Goal: Transaction & Acquisition: Purchase product/service

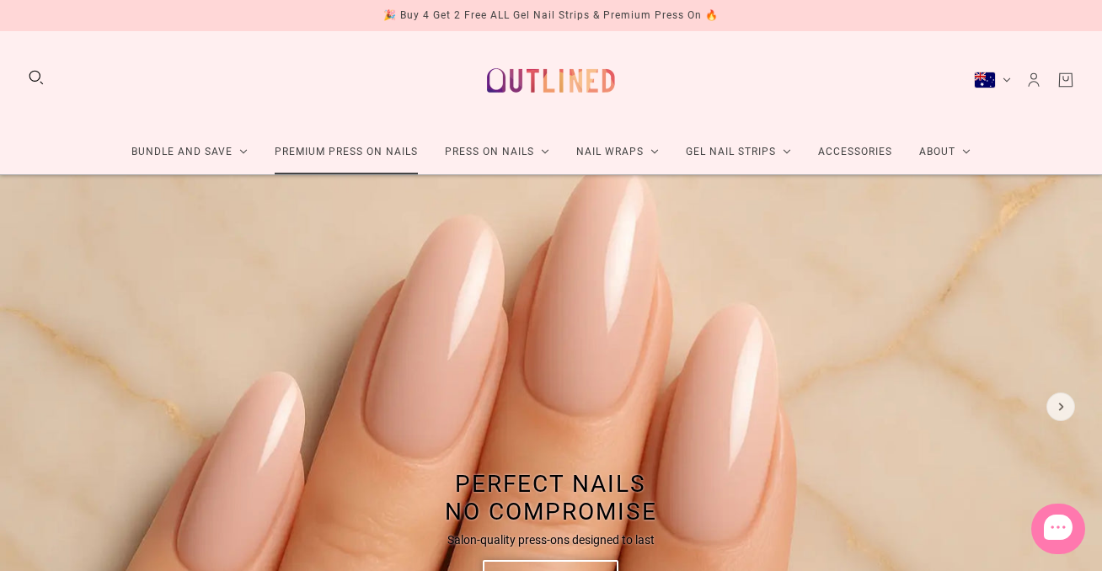
scroll to position [8, 0]
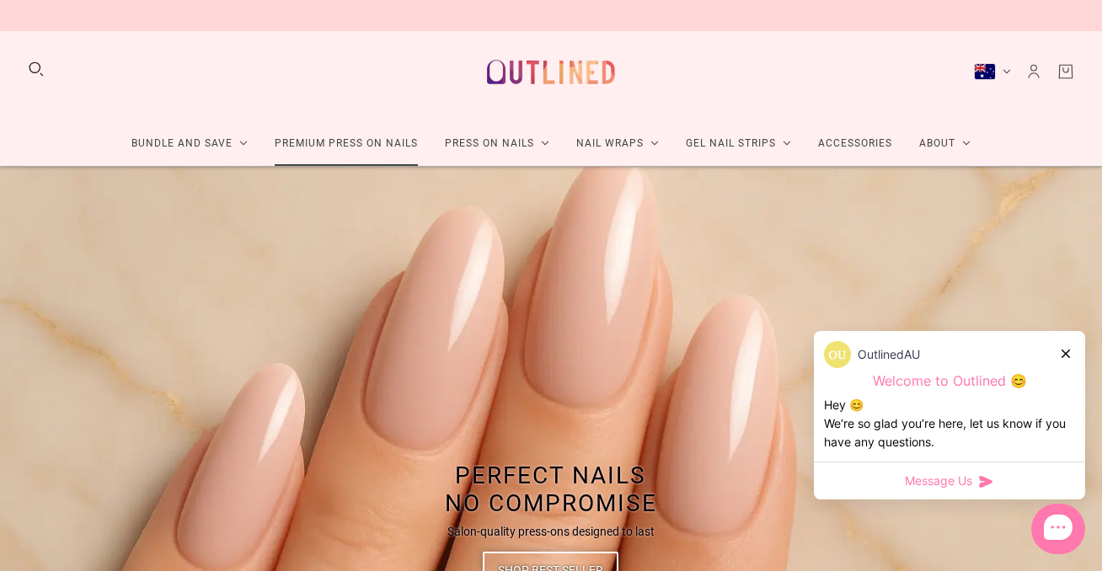
click at [363, 142] on link "Premium Press On Nails" at bounding box center [346, 143] width 170 height 45
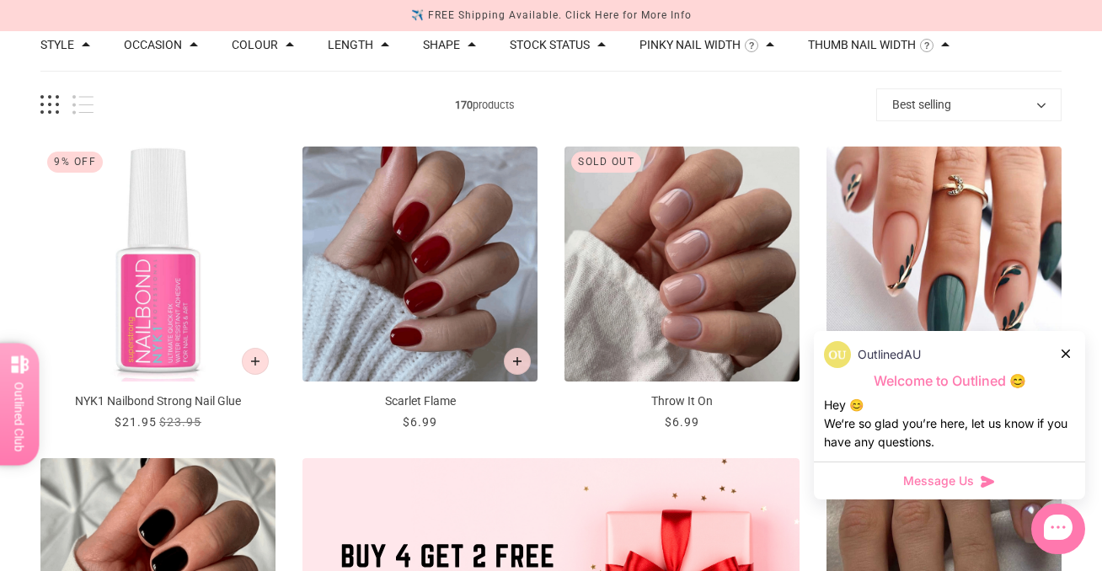
scroll to position [198, 0]
click at [367, 45] on button "Length" at bounding box center [350, 44] width 45 height 12
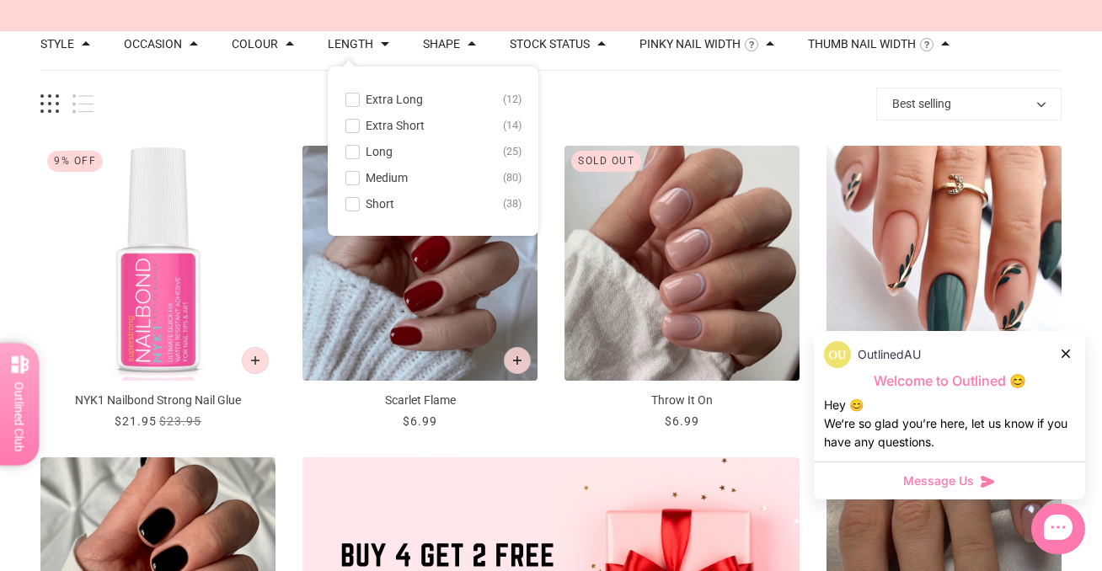
click at [359, 205] on span at bounding box center [352, 204] width 13 height 13
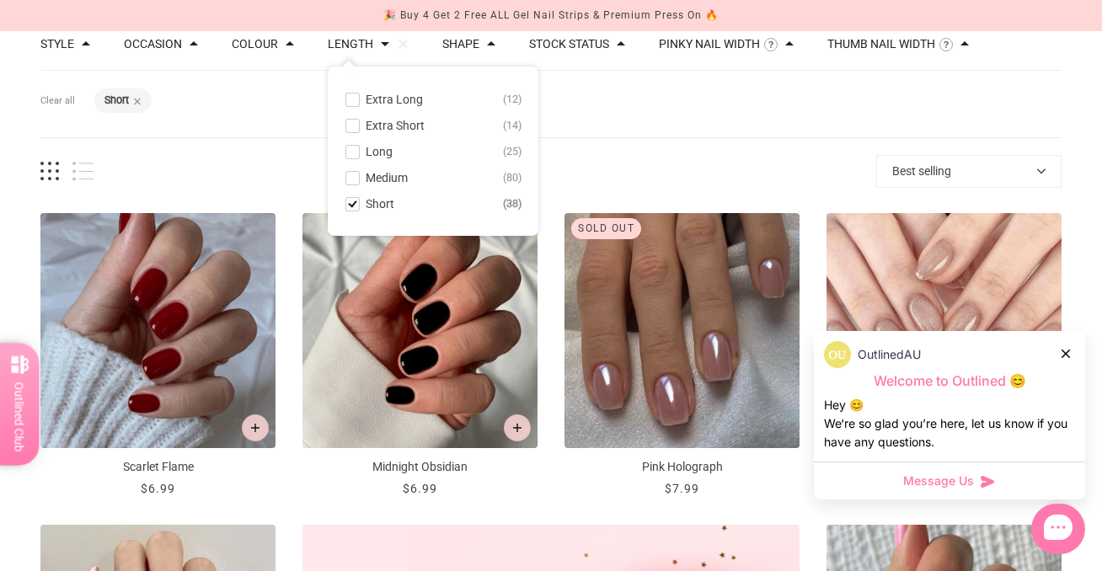
click at [663, 120] on div "Filters Clear all Length: Short" at bounding box center [550, 104] width 1021 height 67
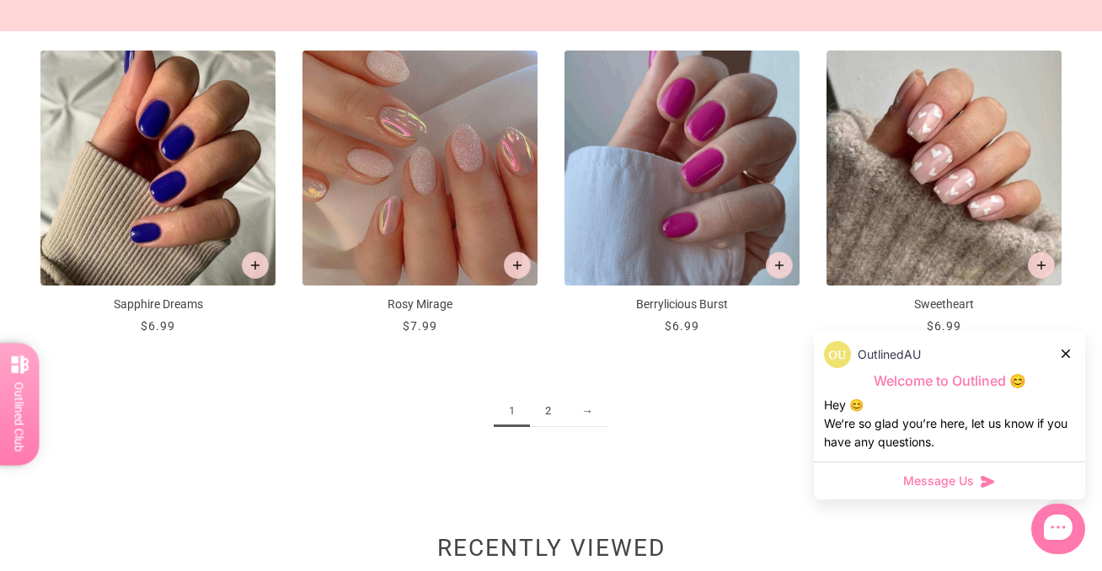
scroll to position [1922, 0]
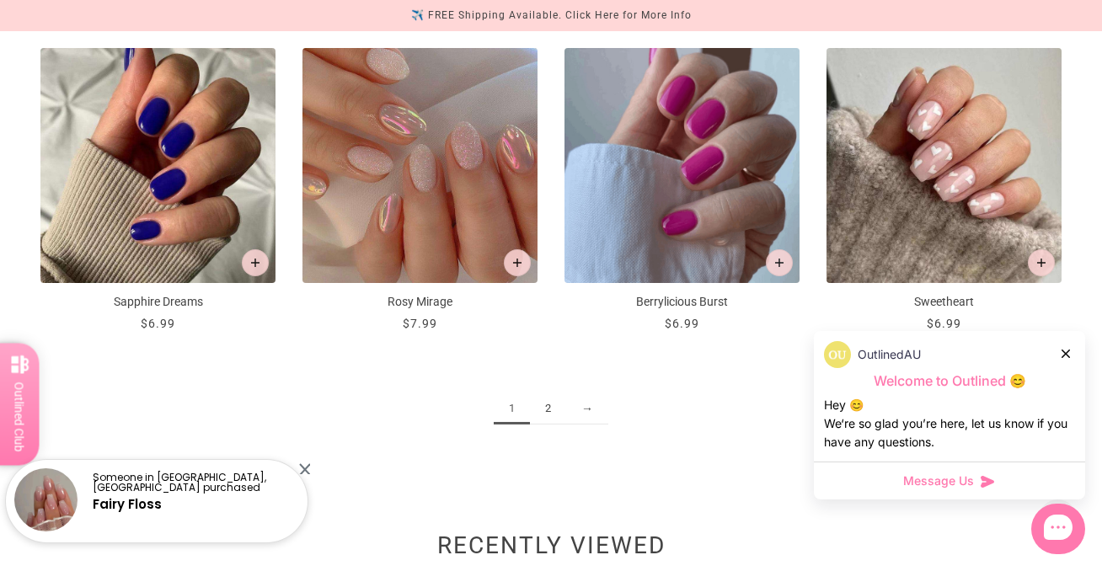
click at [545, 404] on link "2" at bounding box center [548, 408] width 36 height 31
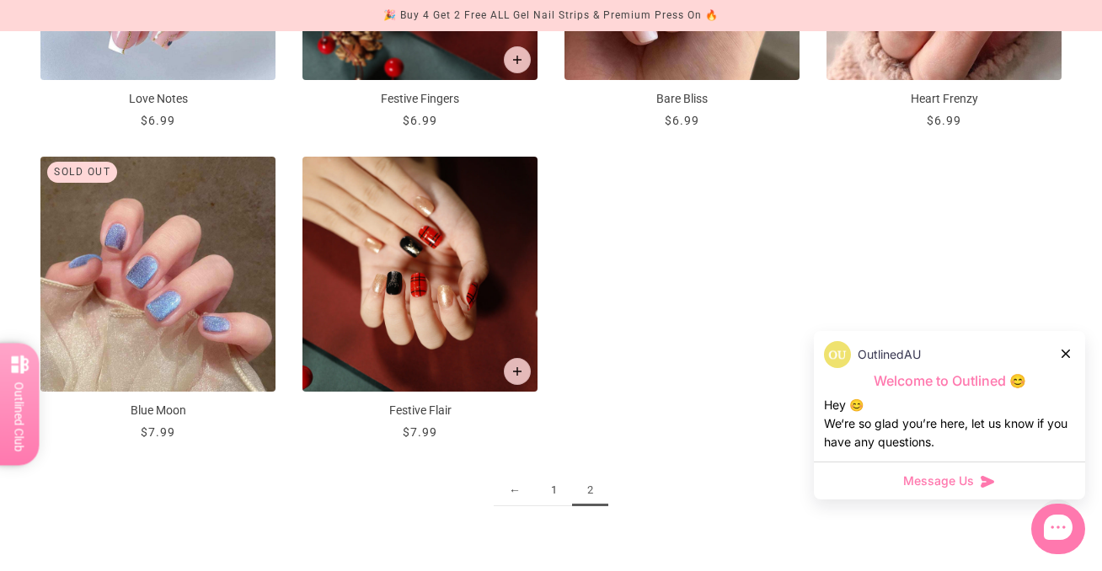
scroll to position [1507, 0]
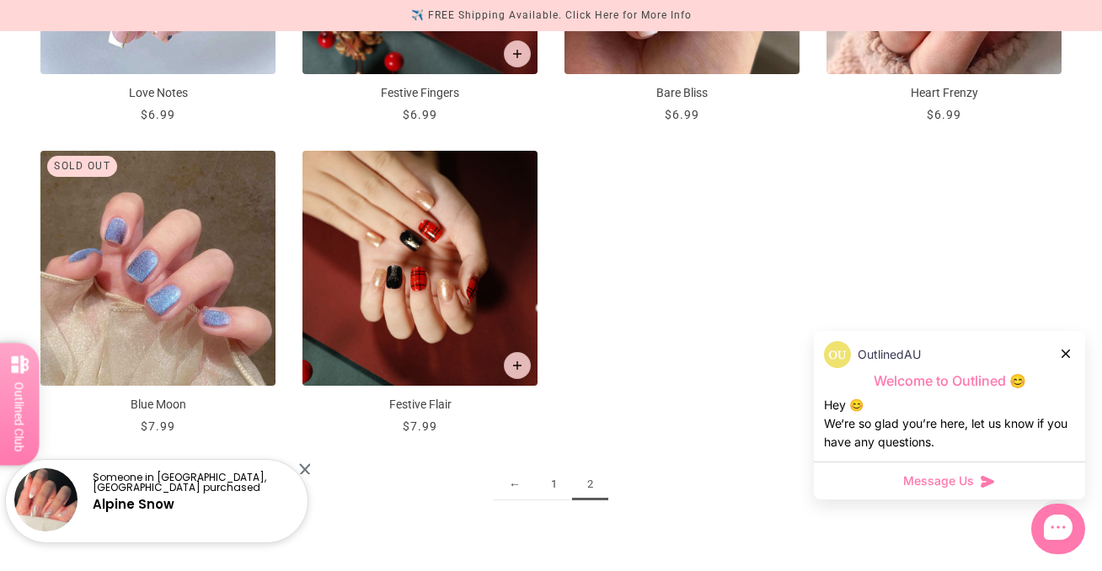
click at [554, 479] on link "1" at bounding box center [554, 484] width 36 height 31
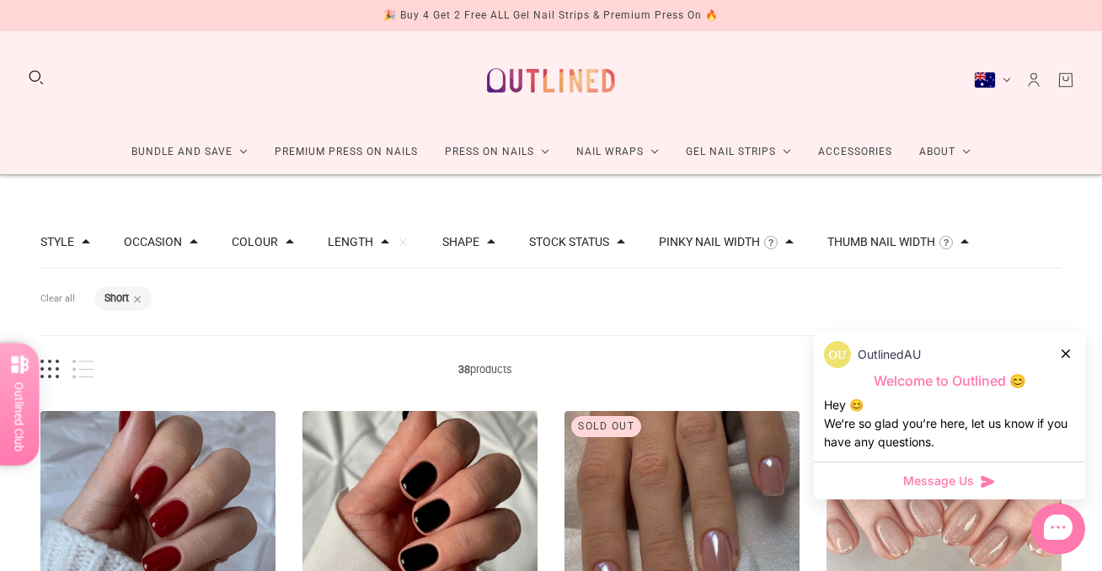
click at [278, 239] on button "Colour" at bounding box center [255, 242] width 46 height 12
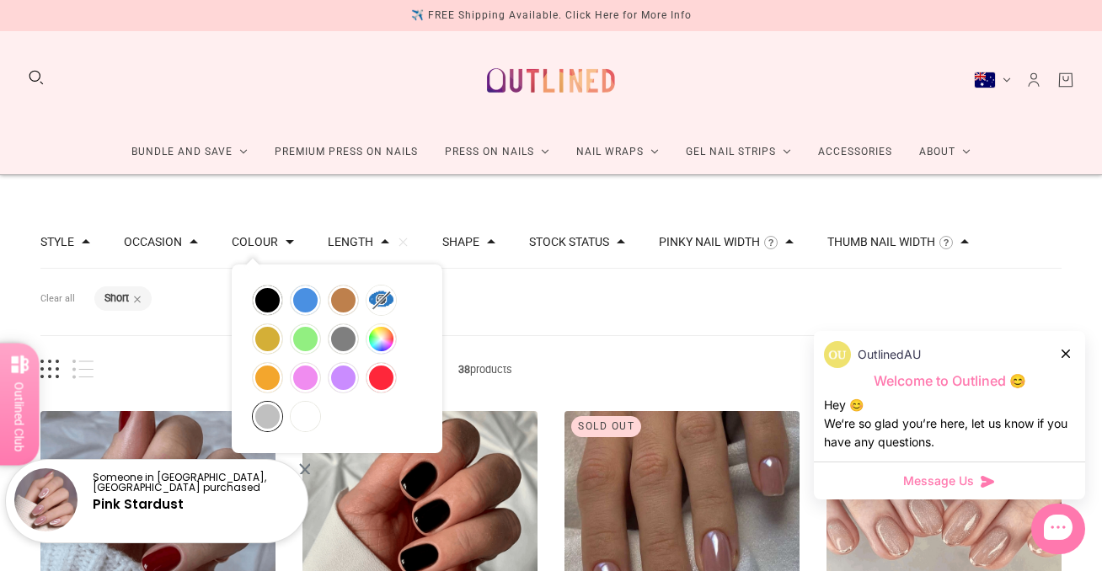
click at [270, 402] on button "silver" at bounding box center [267, 416] width 29 height 29
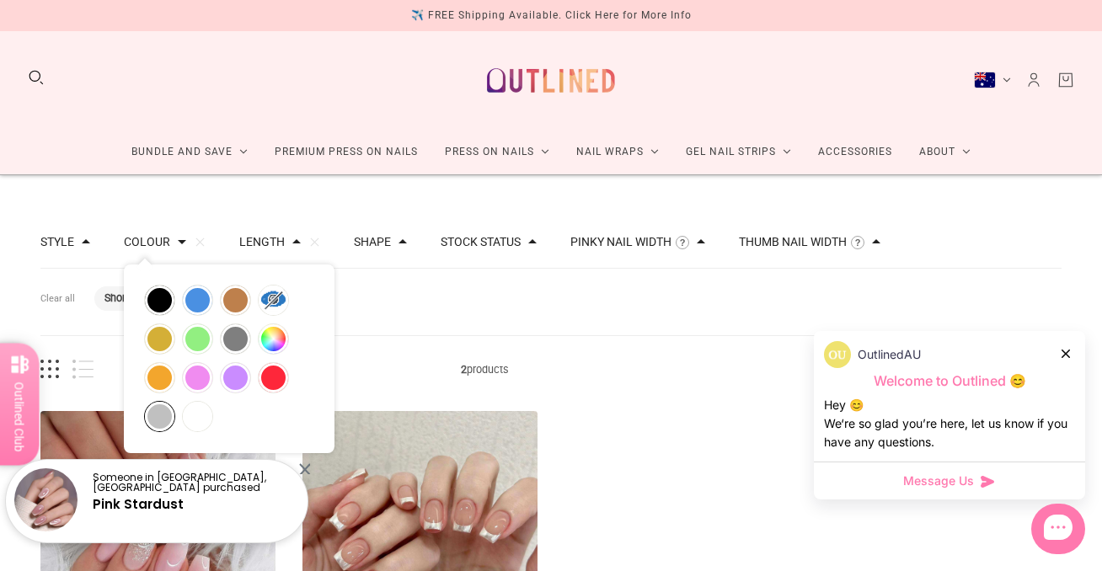
click at [591, 419] on div "... Pink Glam $7.99 / ... Icy Silver $6.99 /" at bounding box center [550, 553] width 1021 height 285
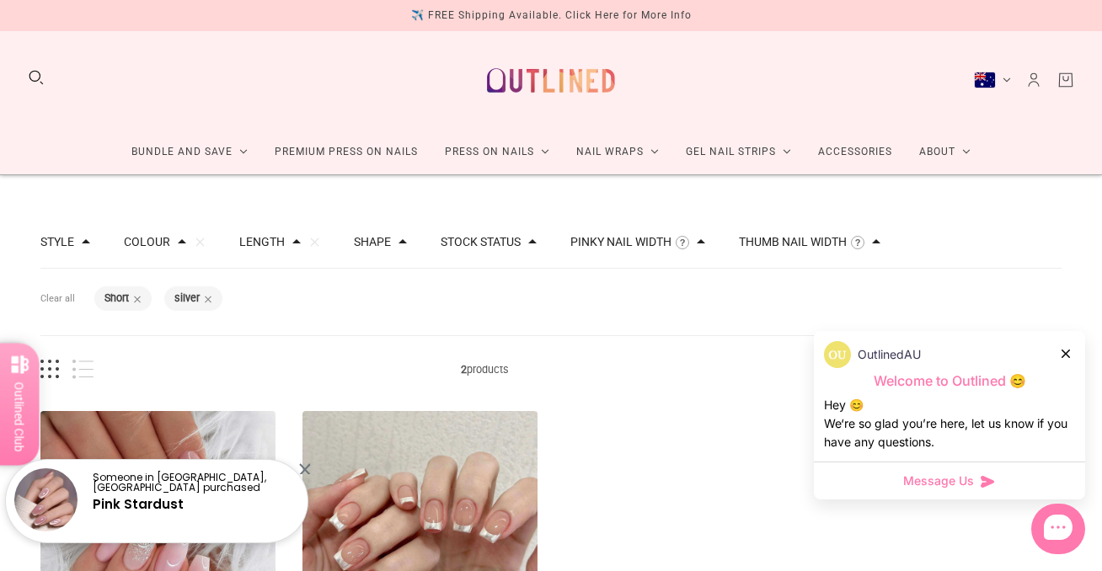
click at [376, 361] on span "2 products" at bounding box center [485, 370] width 783 height 18
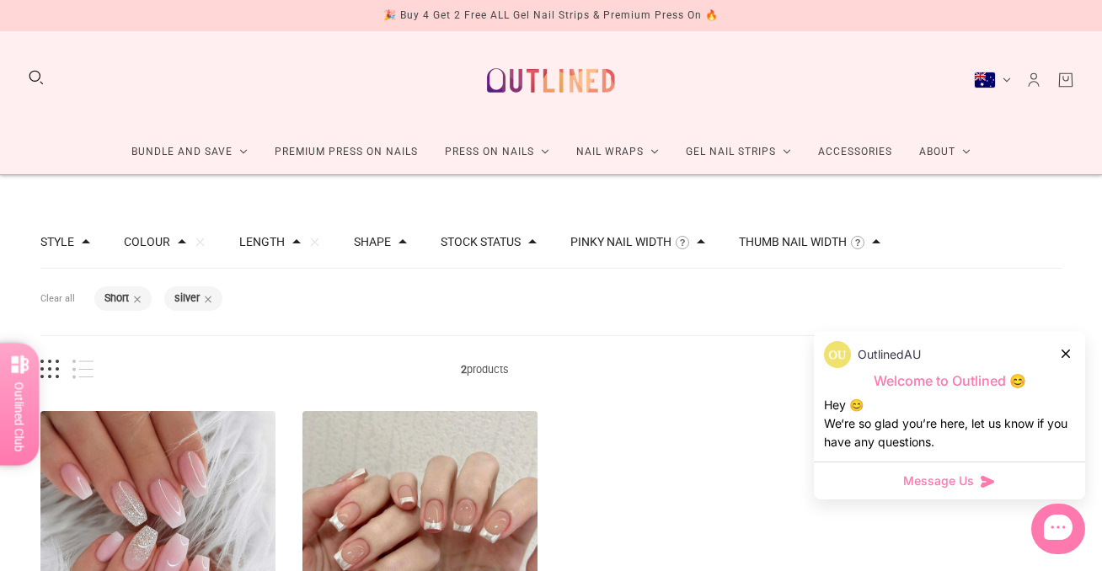
click at [383, 241] on button "Shape" at bounding box center [372, 242] width 37 height 12
click at [383, 336] on span at bounding box center [378, 336] width 13 height 13
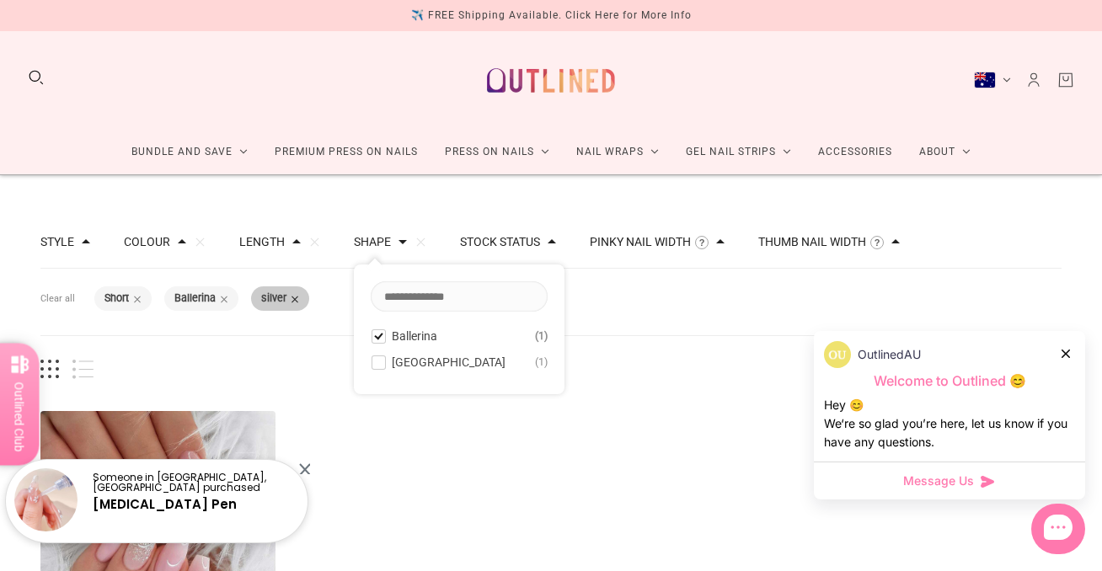
click at [299, 298] on span at bounding box center [295, 299] width 8 height 8
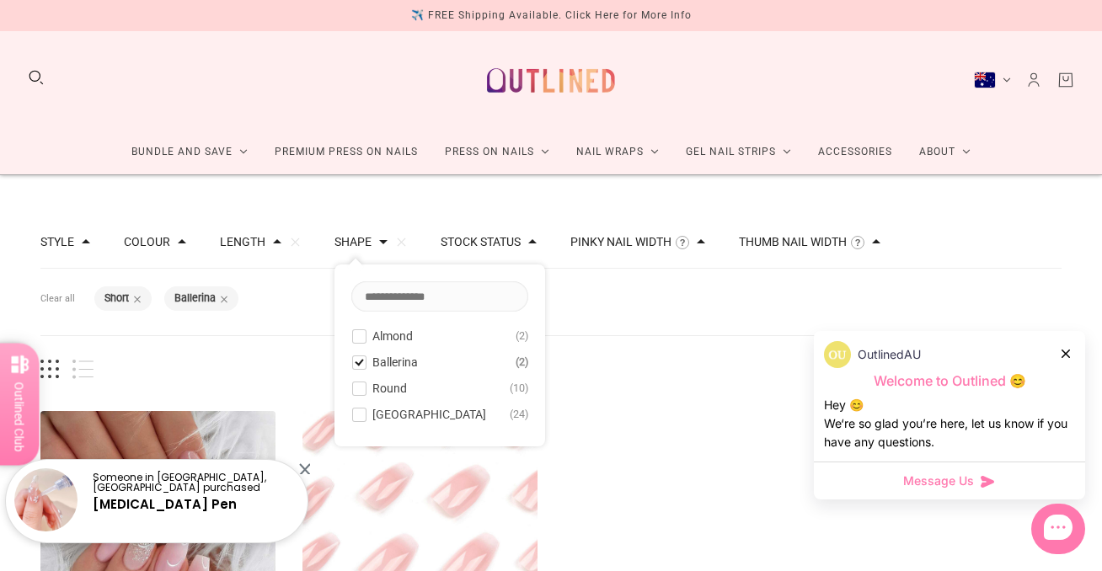
click at [366, 333] on span at bounding box center [359, 336] width 13 height 13
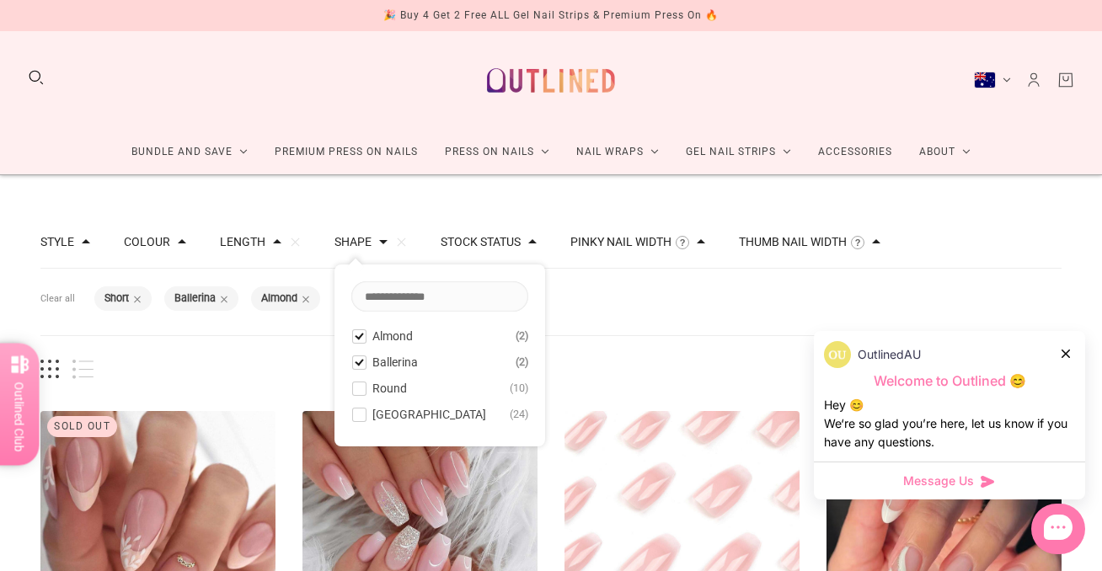
click at [366, 359] on span at bounding box center [359, 362] width 13 height 13
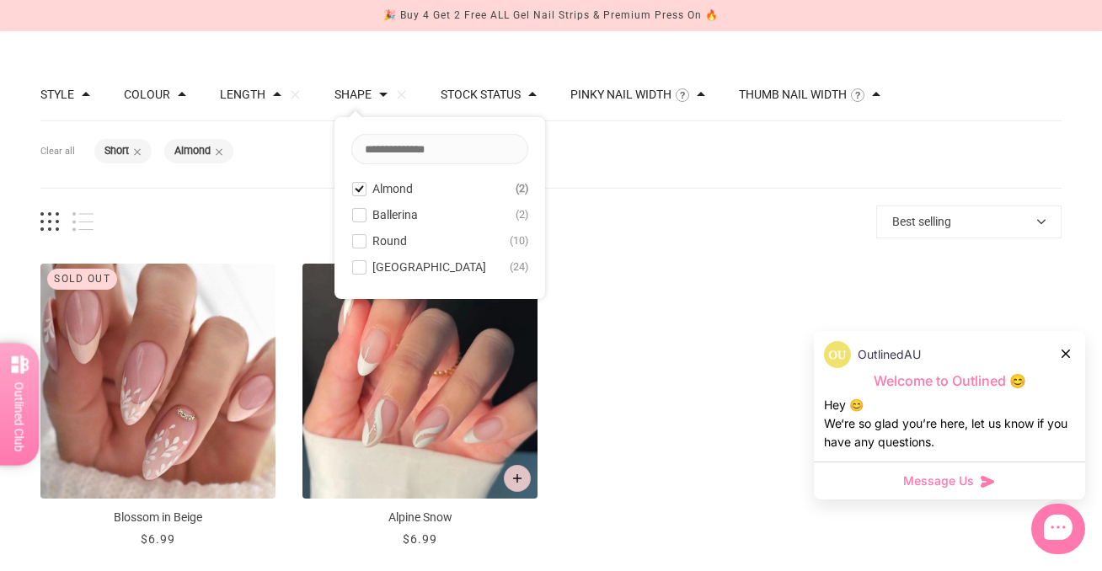
scroll to position [150, 0]
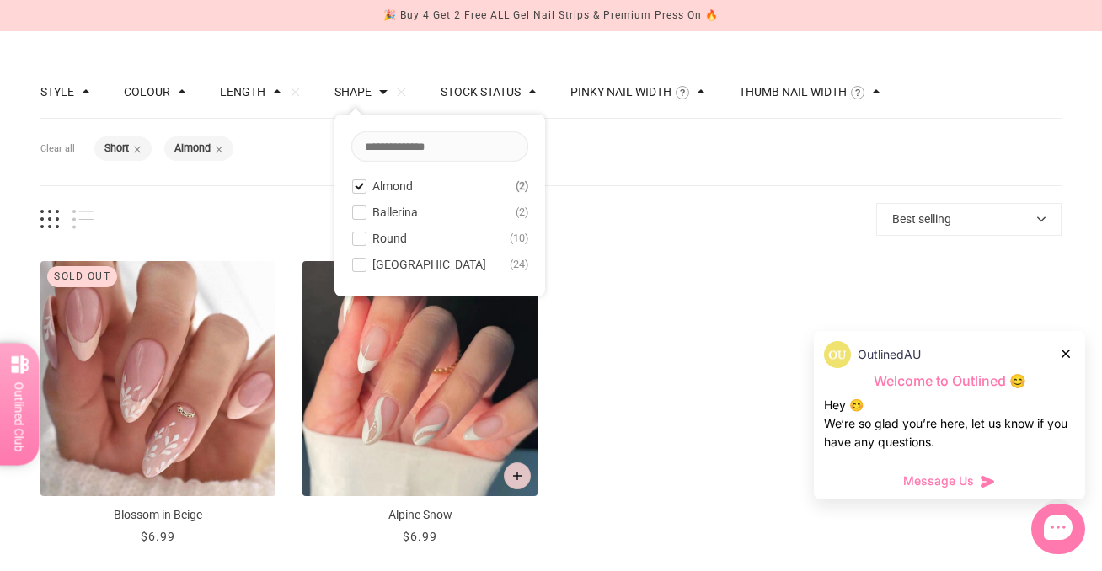
click at [260, 92] on button "Length" at bounding box center [242, 92] width 45 height 12
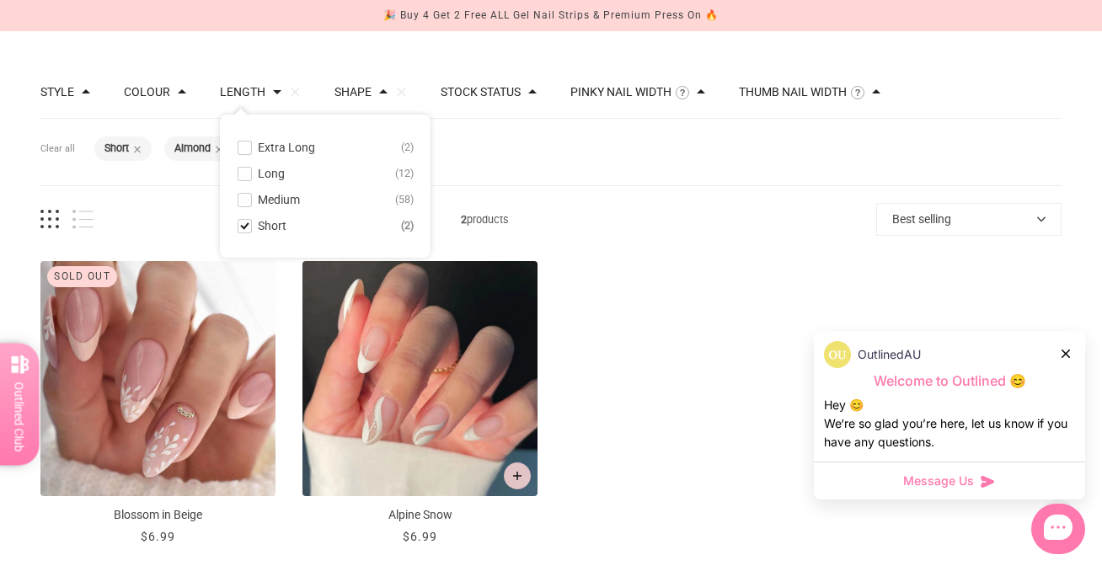
click at [273, 227] on span "Short" at bounding box center [272, 225] width 29 height 13
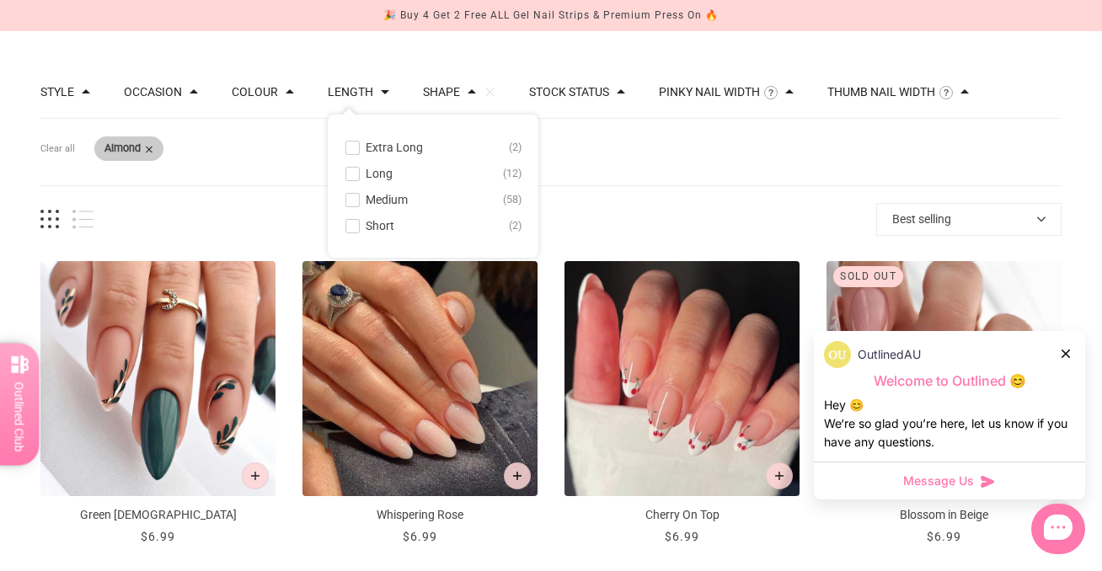
click at [153, 147] on span at bounding box center [149, 149] width 8 height 8
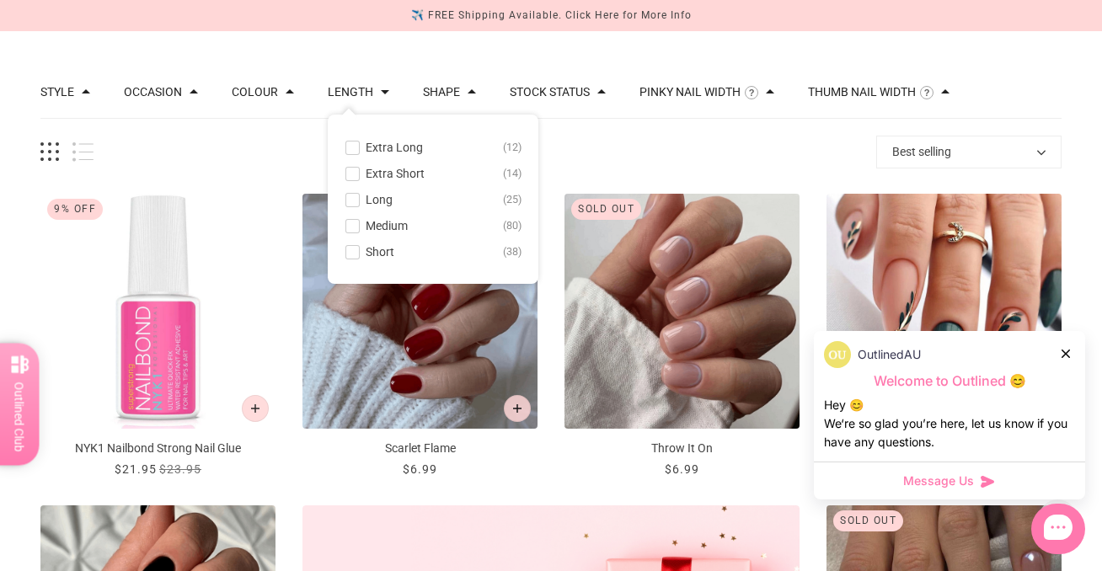
click at [359, 249] on span at bounding box center [352, 252] width 13 height 13
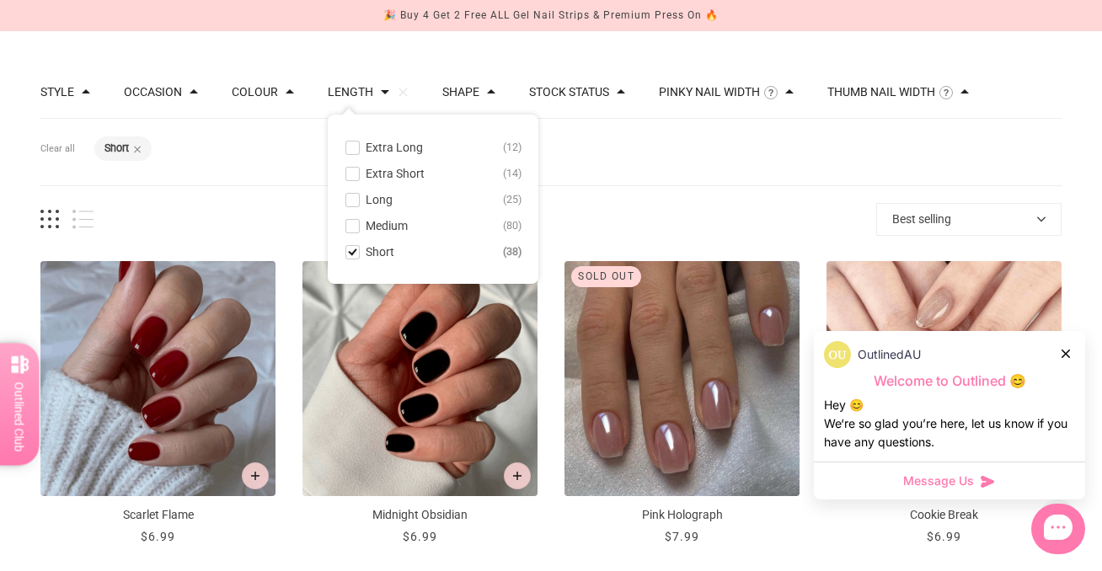
click at [597, 139] on div "Filters Clear all Length: Short" at bounding box center [550, 152] width 1021 height 67
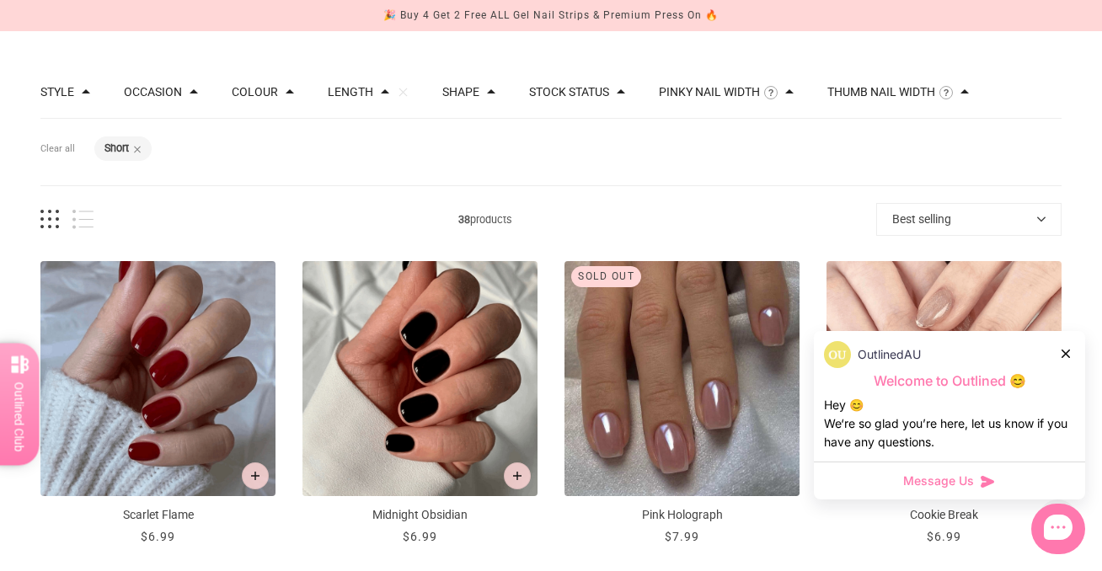
click at [479, 92] on button "Shape" at bounding box center [460, 92] width 37 height 12
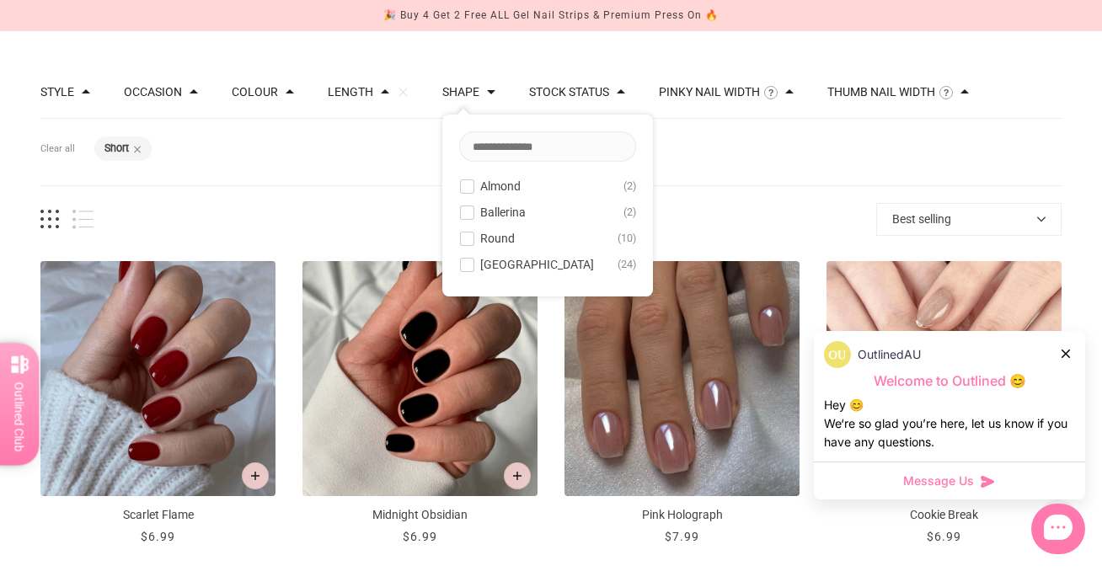
click at [473, 186] on span at bounding box center [467, 186] width 13 height 13
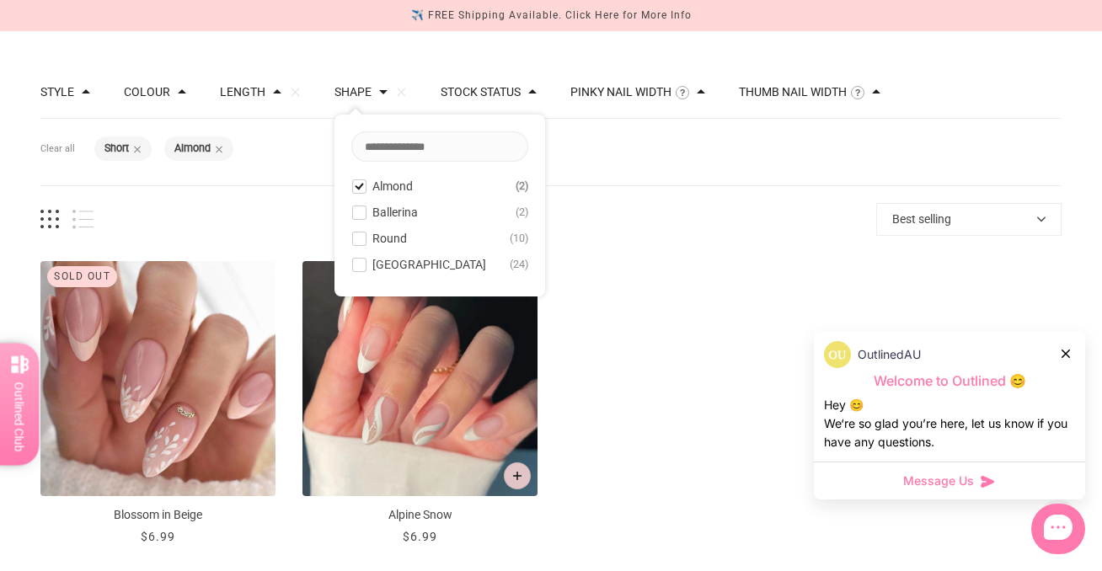
click at [366, 185] on span at bounding box center [359, 186] width 13 height 13
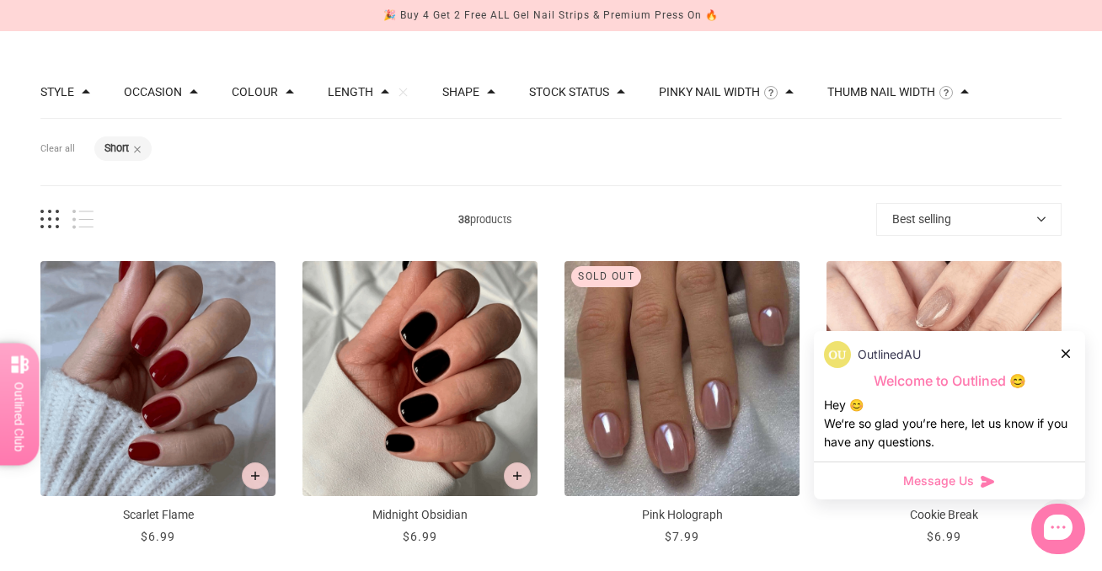
click at [1066, 353] on icon at bounding box center [1066, 354] width 8 height 8
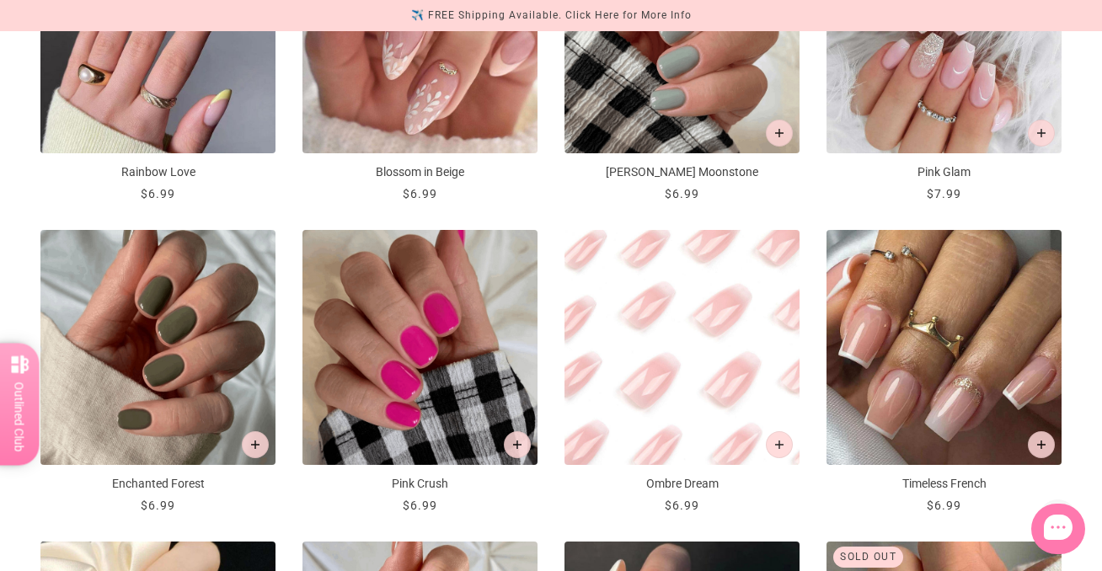
scroll to position [1158, 1]
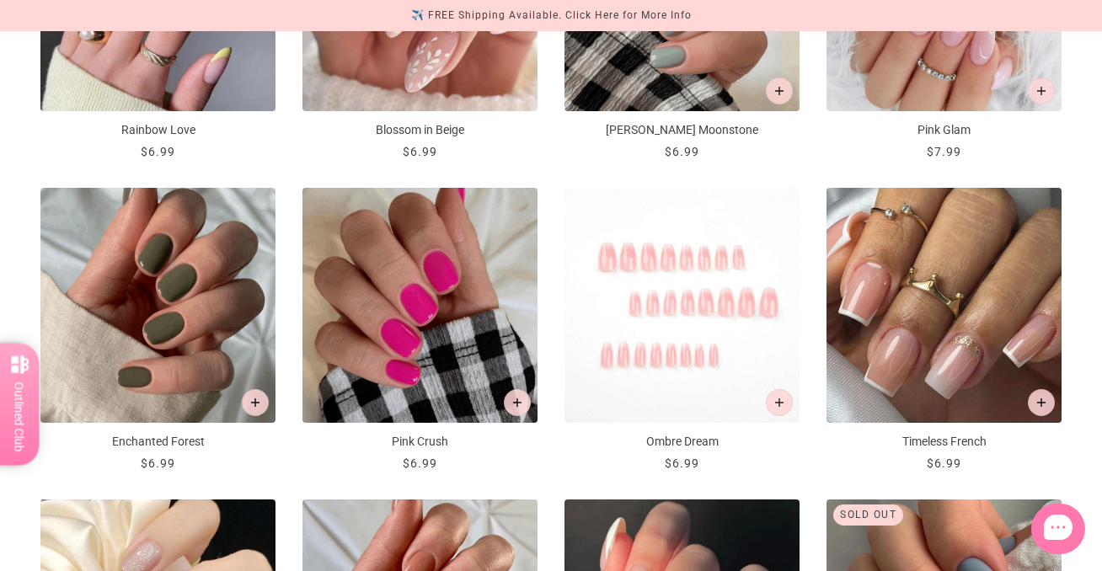
click at [685, 357] on img "Ombre Dream" at bounding box center [681, 305] width 235 height 235
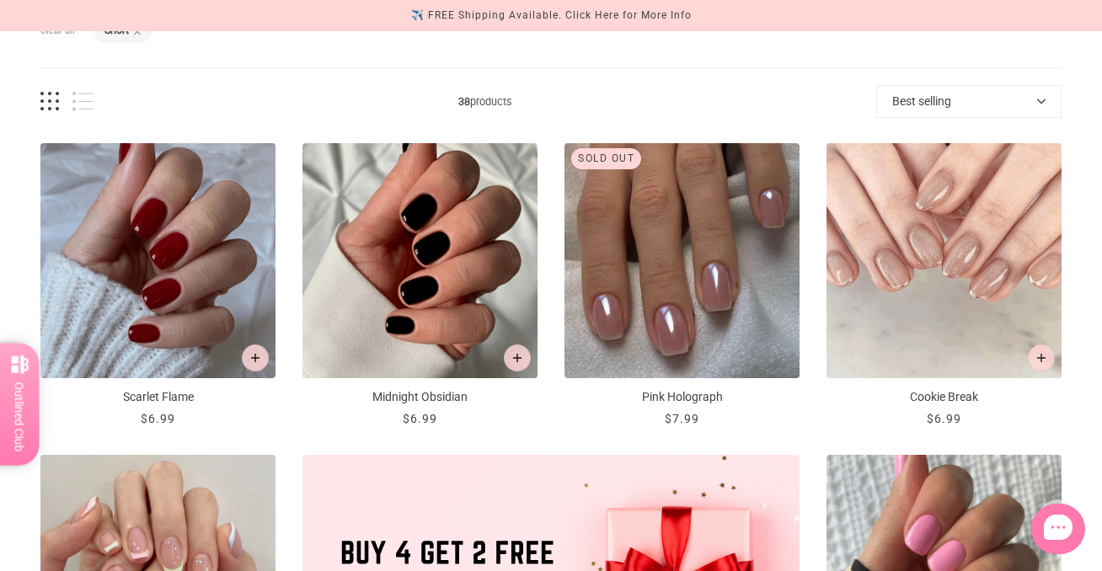
scroll to position [286, 1]
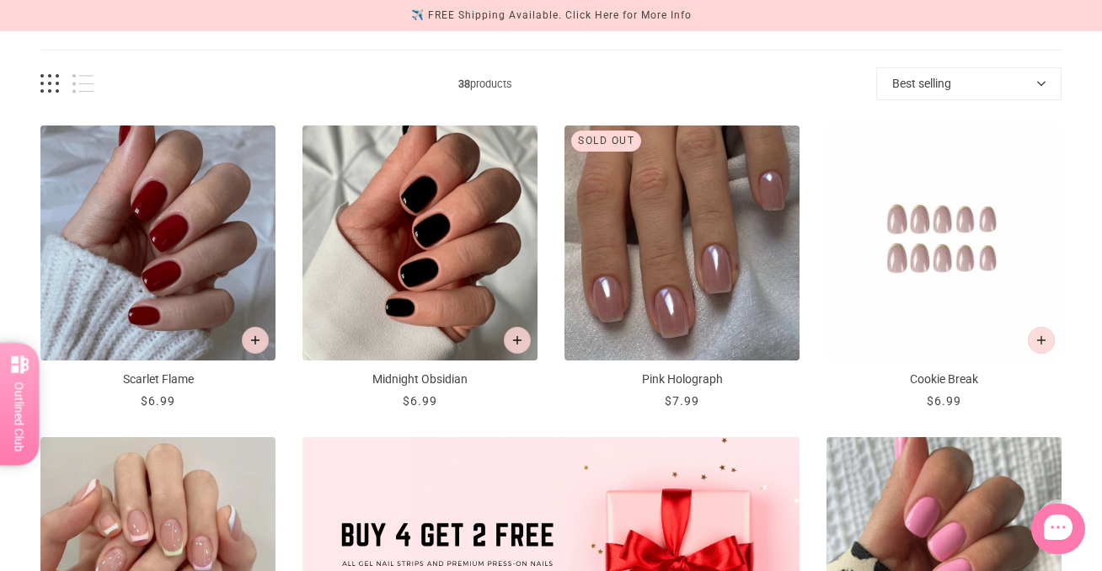
click at [941, 297] on img "Cookie Break" at bounding box center [943, 243] width 235 height 235
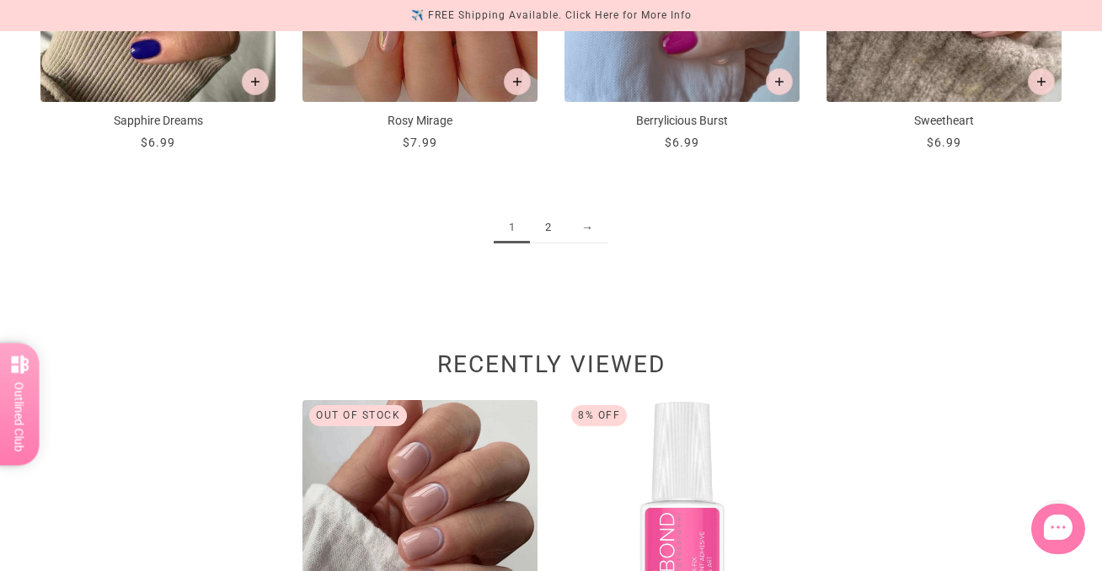
scroll to position [2110, 2]
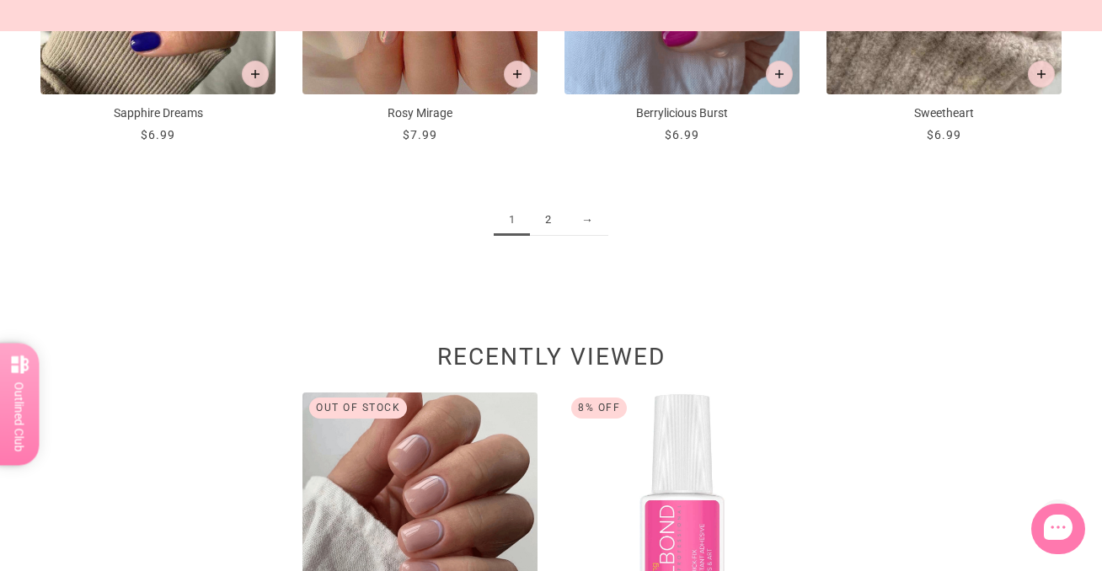
click at [547, 217] on link "2" at bounding box center [548, 220] width 36 height 31
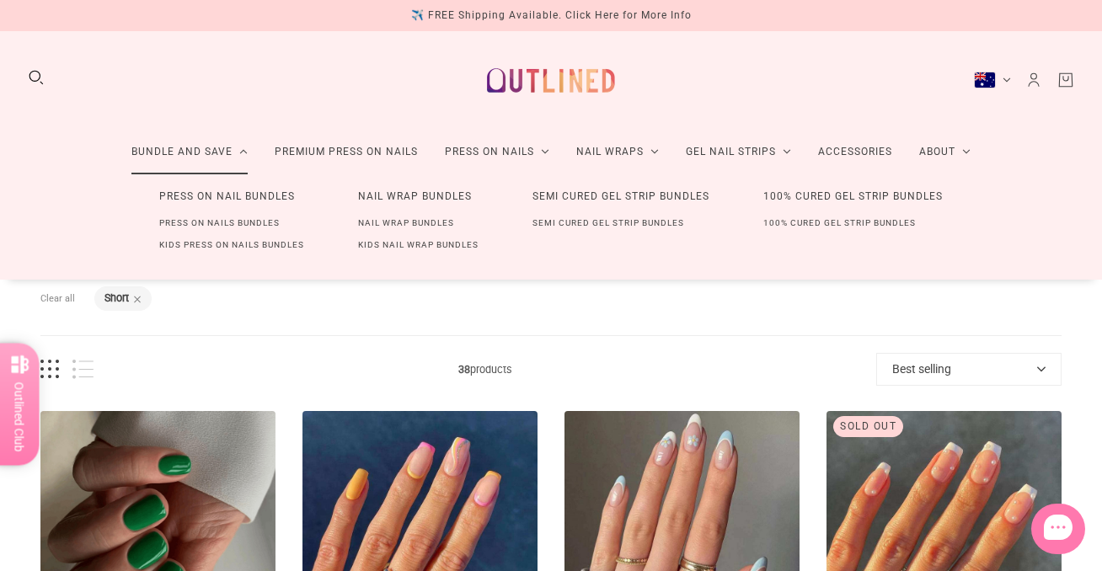
click at [206, 194] on link "Press On Nail Bundles" at bounding box center [227, 196] width 190 height 31
click at [203, 223] on link "Press On Nails Bundles" at bounding box center [219, 223] width 174 height 22
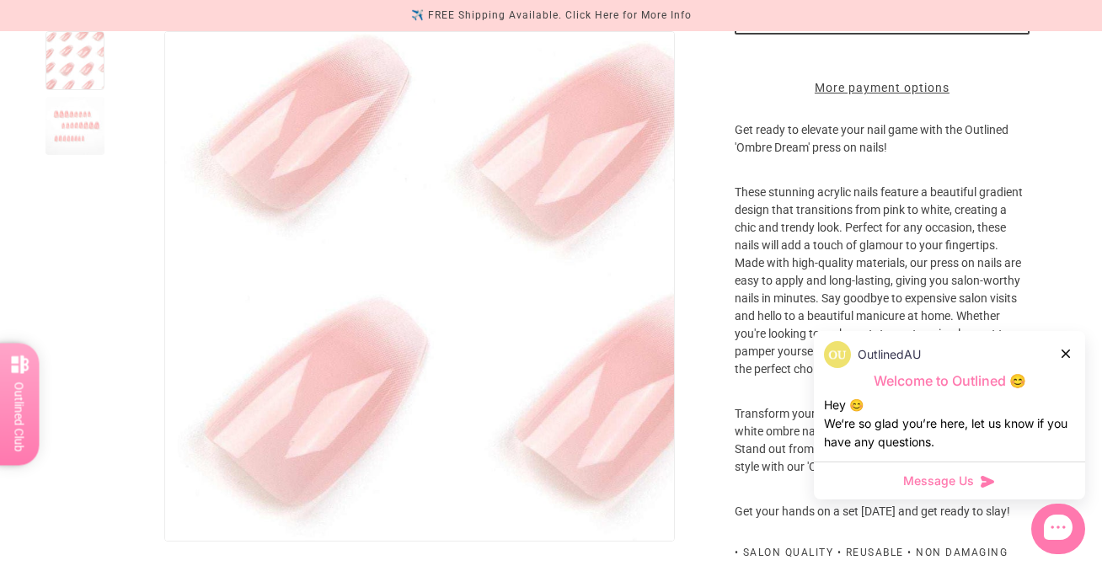
scroll to position [479, 0]
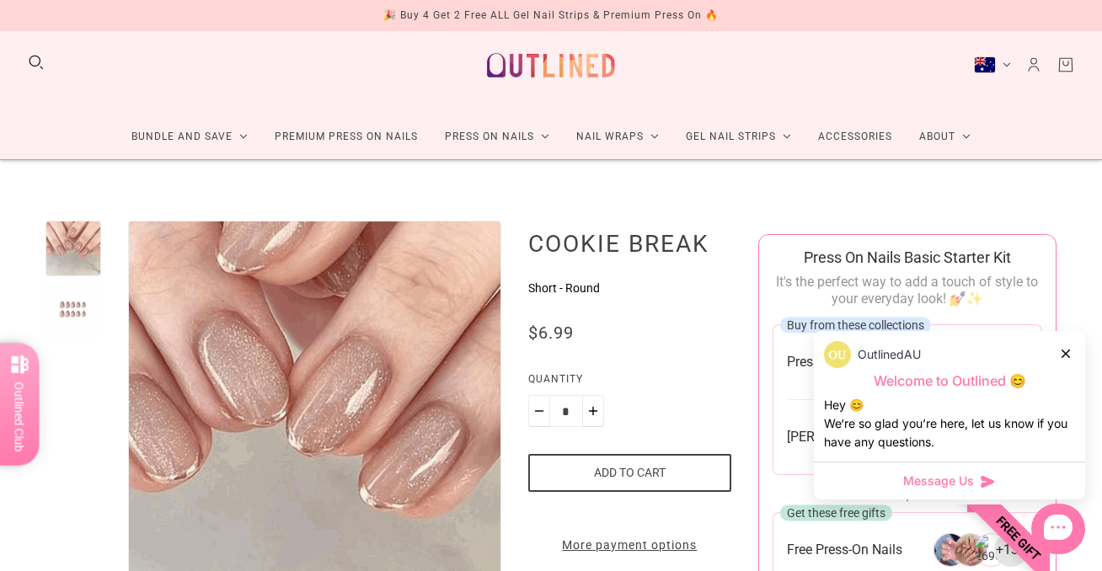
scroll to position [18, 0]
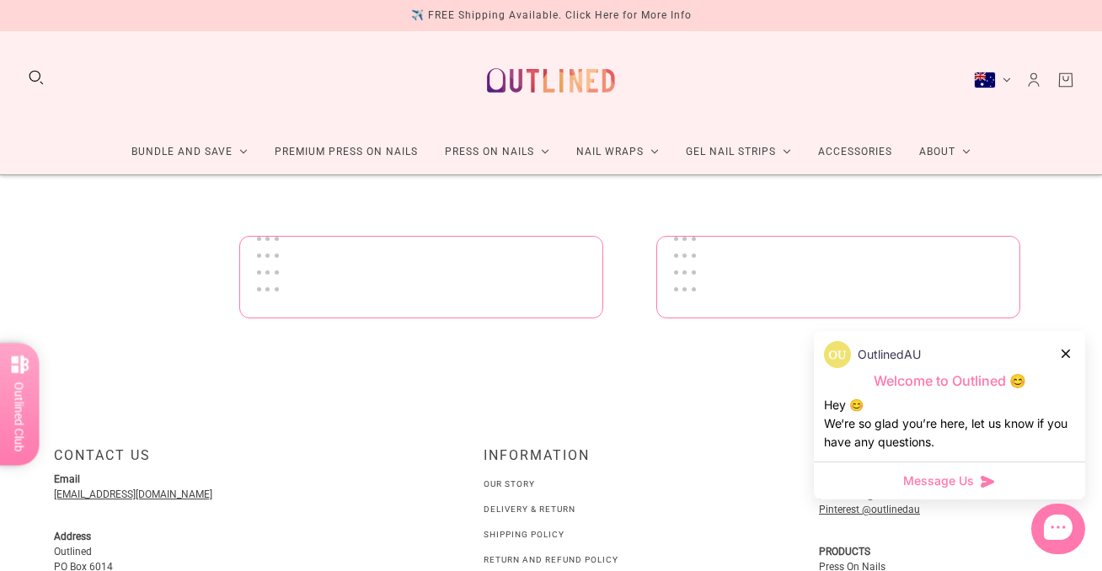
click at [1066, 351] on icon at bounding box center [1066, 354] width 8 height 8
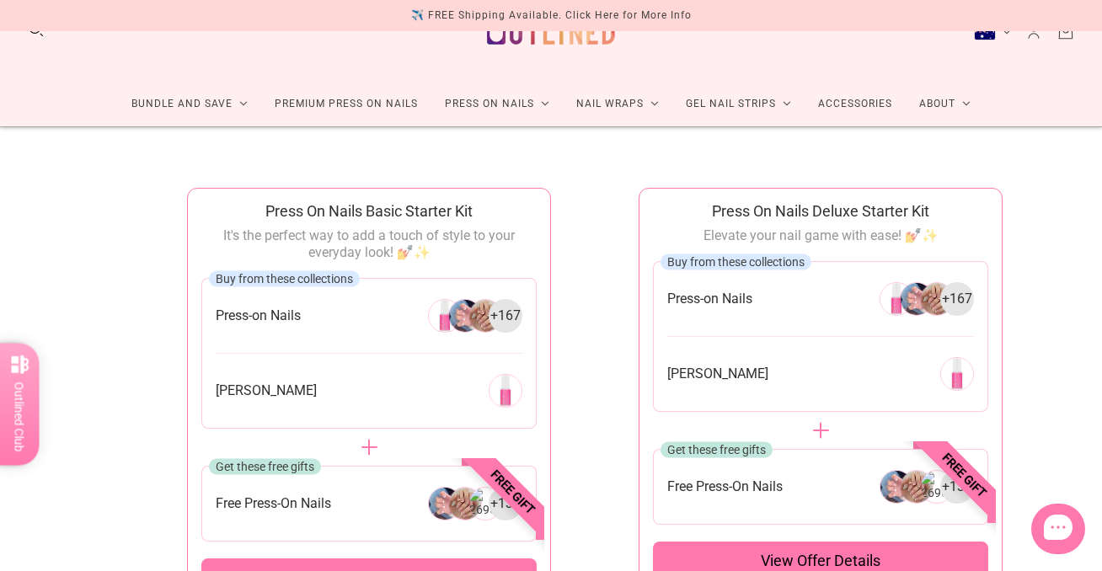
scroll to position [56, 0]
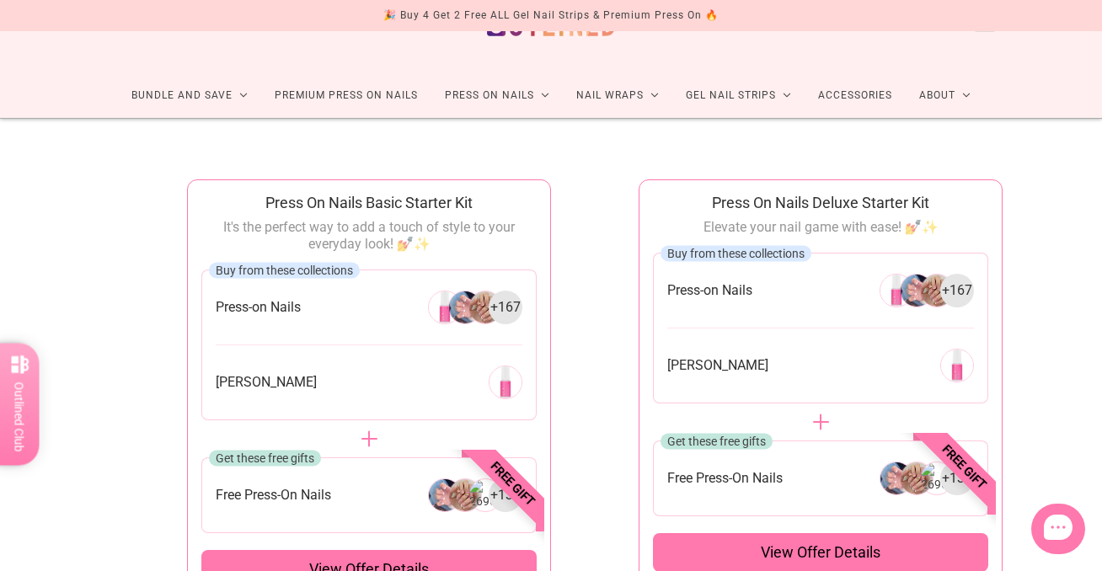
click at [289, 313] on span "Press-on Nails" at bounding box center [258, 307] width 85 height 18
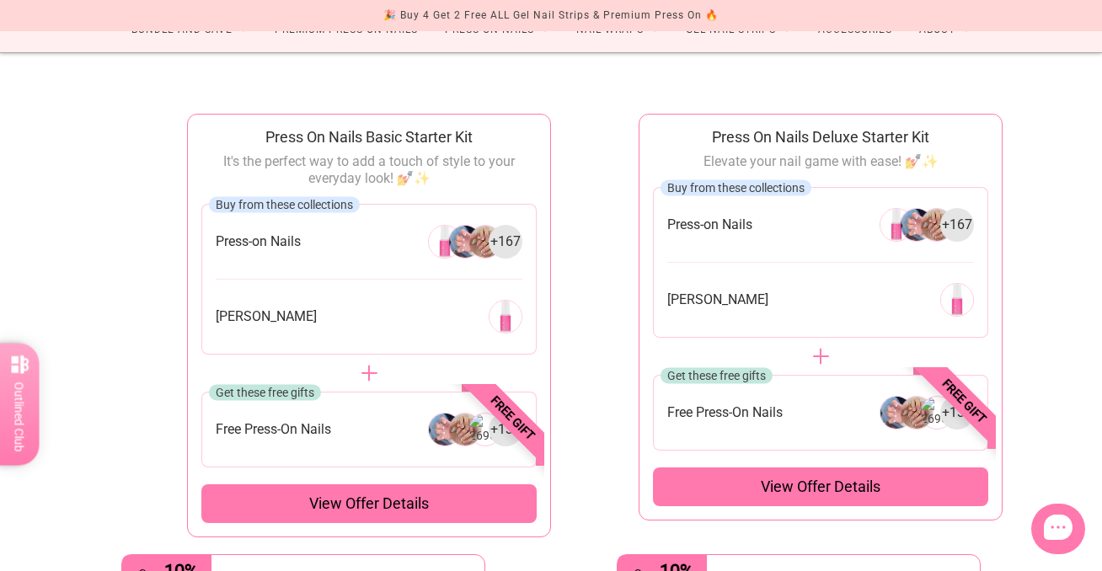
scroll to position [138, 0]
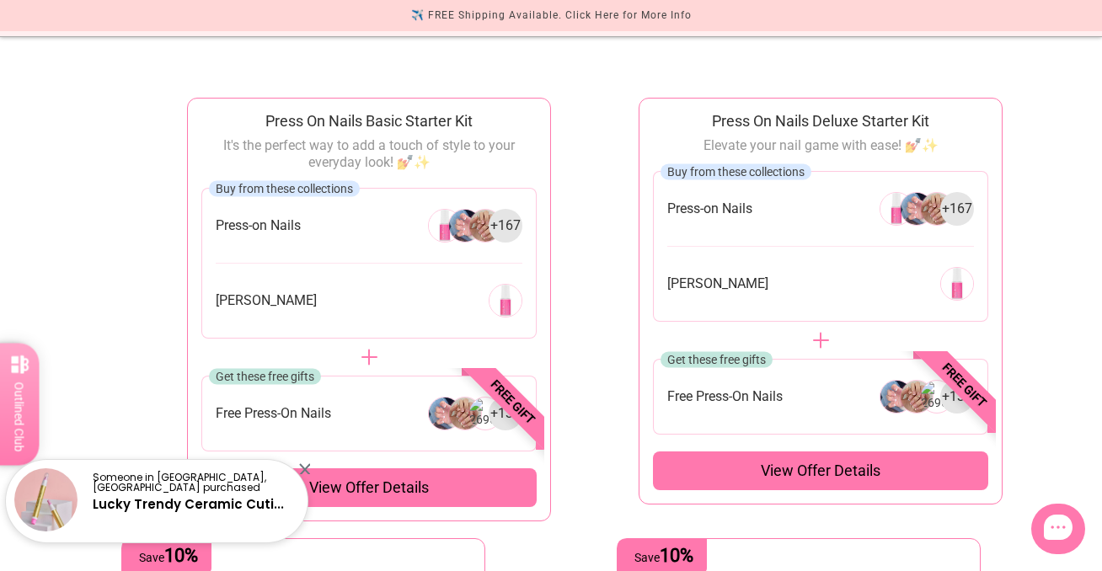
click at [459, 225] on img at bounding box center [465, 226] width 34 height 34
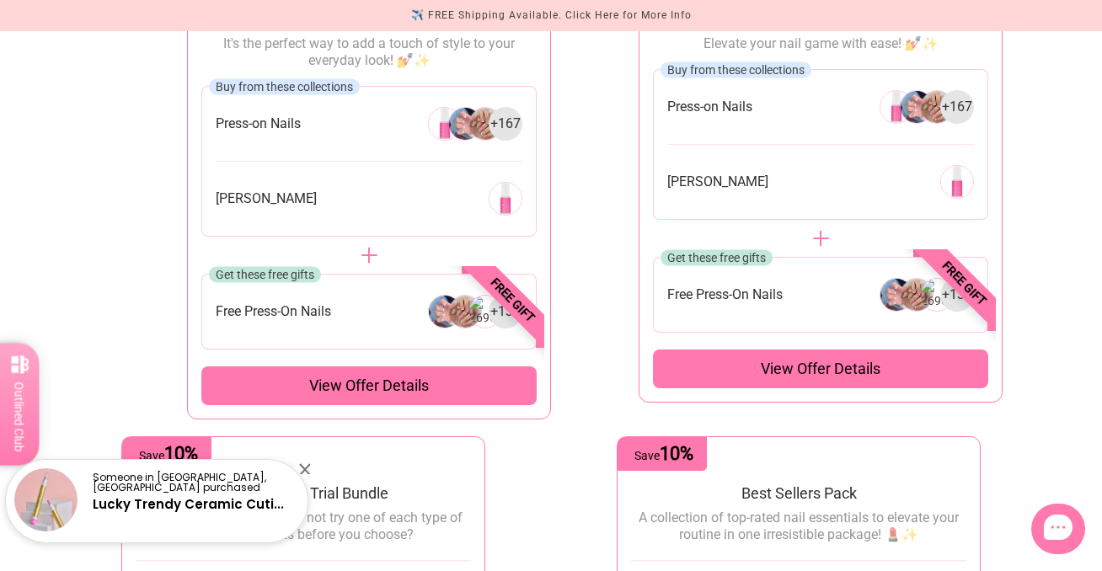
scroll to position [239, 0]
click at [363, 389] on span "View offer details" at bounding box center [369, 387] width 120 height 20
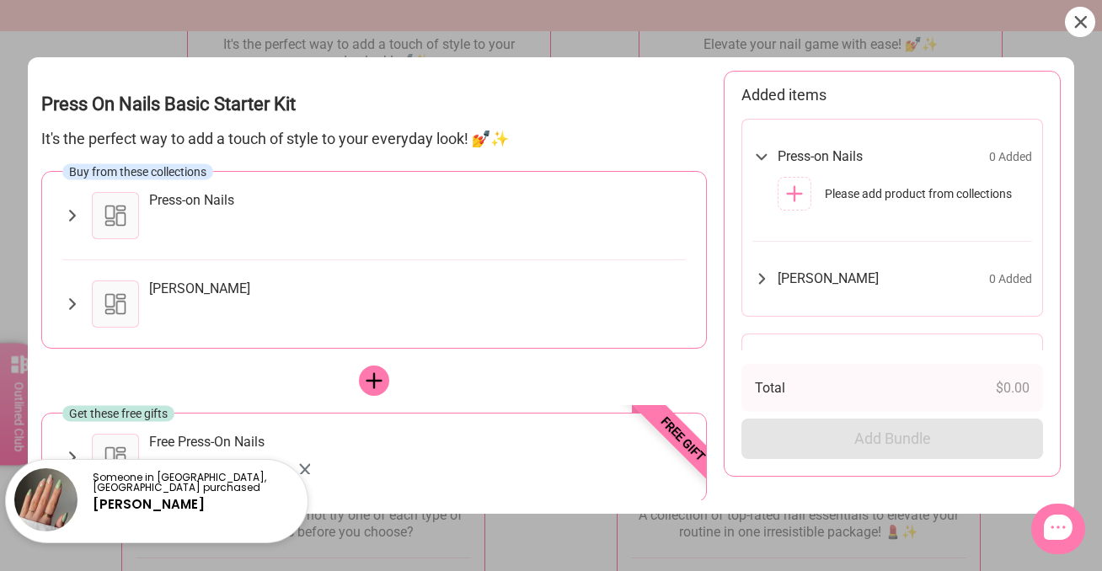
click at [73, 213] on icon at bounding box center [72, 216] width 7 height 12
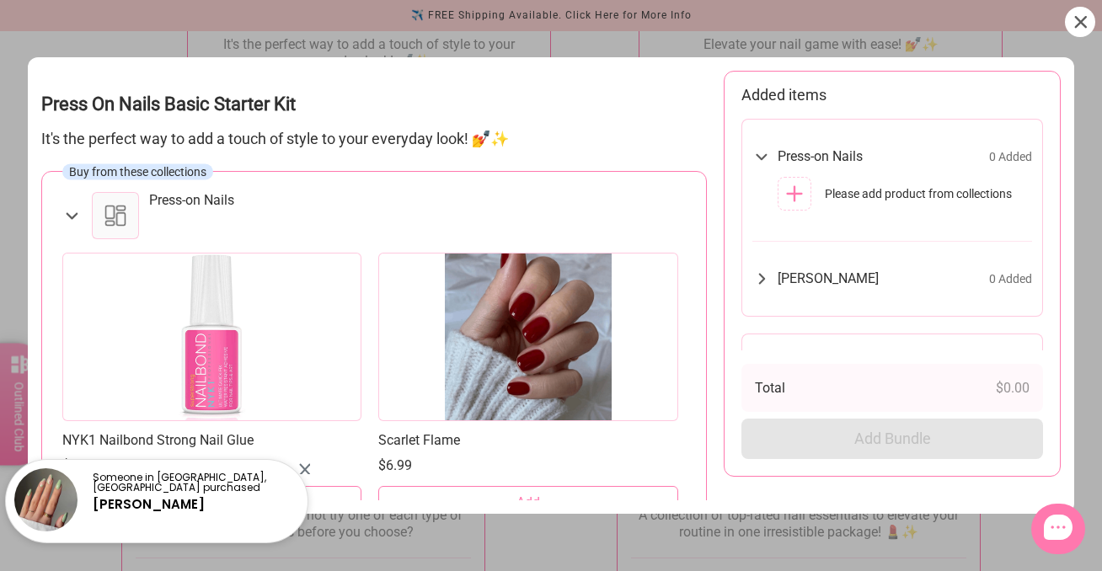
click at [211, 201] on div "Press-on Nails" at bounding box center [191, 200] width 85 height 17
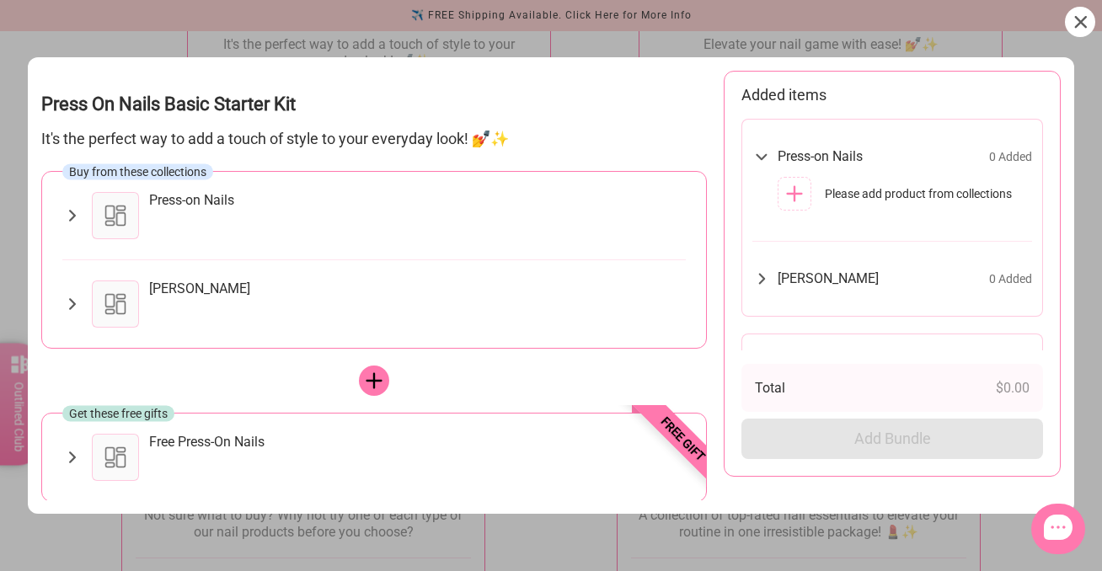
click at [211, 201] on div "Press-on Nails" at bounding box center [191, 200] width 85 height 17
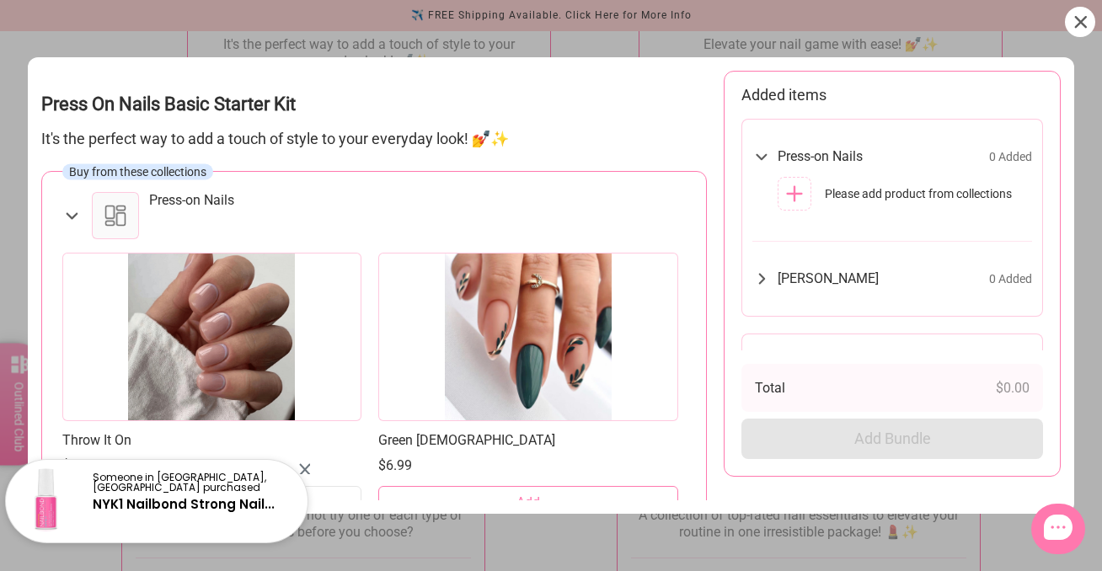
scroll to position [277, 0]
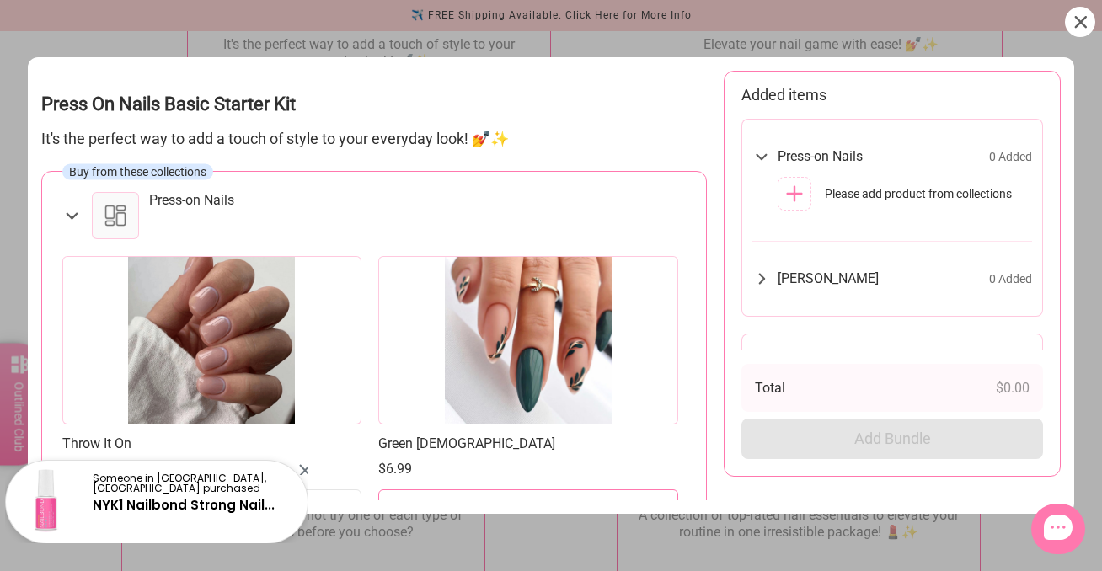
click at [218, 332] on div at bounding box center [211, 340] width 299 height 168
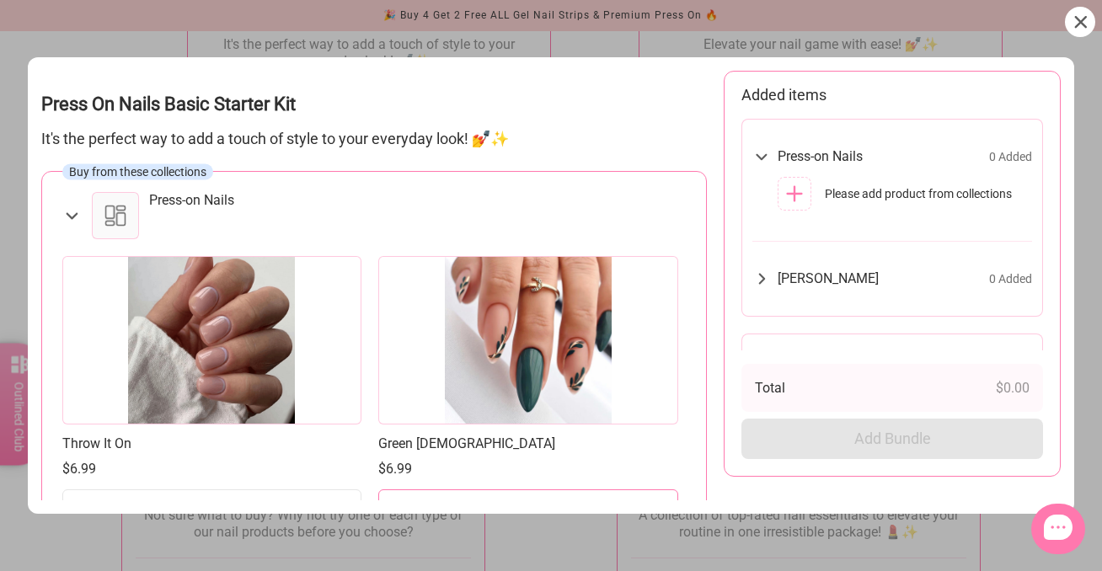
click at [165, 394] on div at bounding box center [211, 340] width 299 height 168
click at [232, 340] on div at bounding box center [211, 340] width 299 height 168
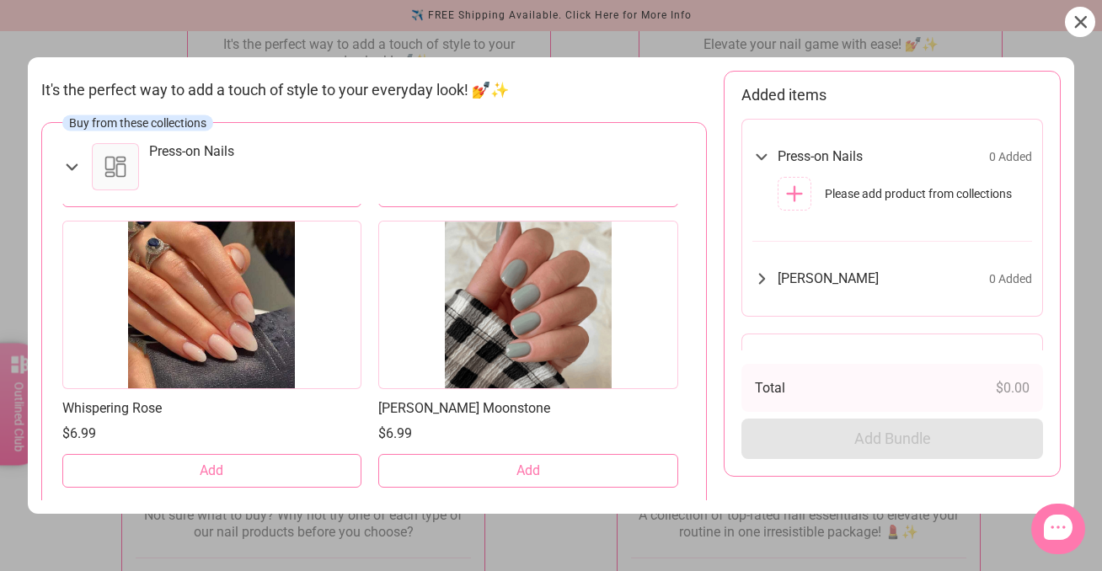
scroll to position [53, 0]
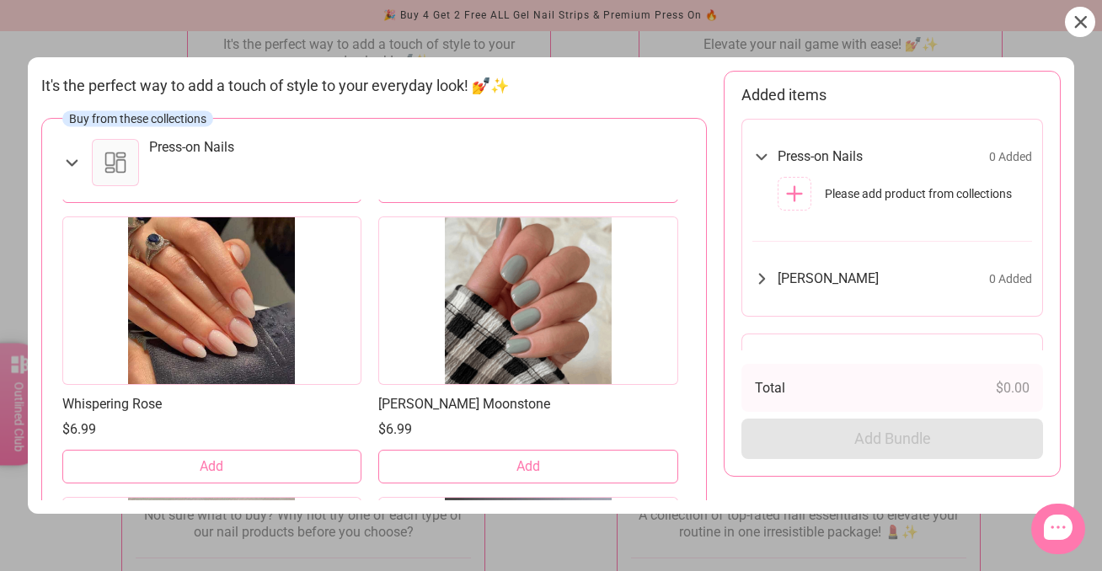
click at [216, 464] on span "Add" at bounding box center [212, 466] width 24 height 19
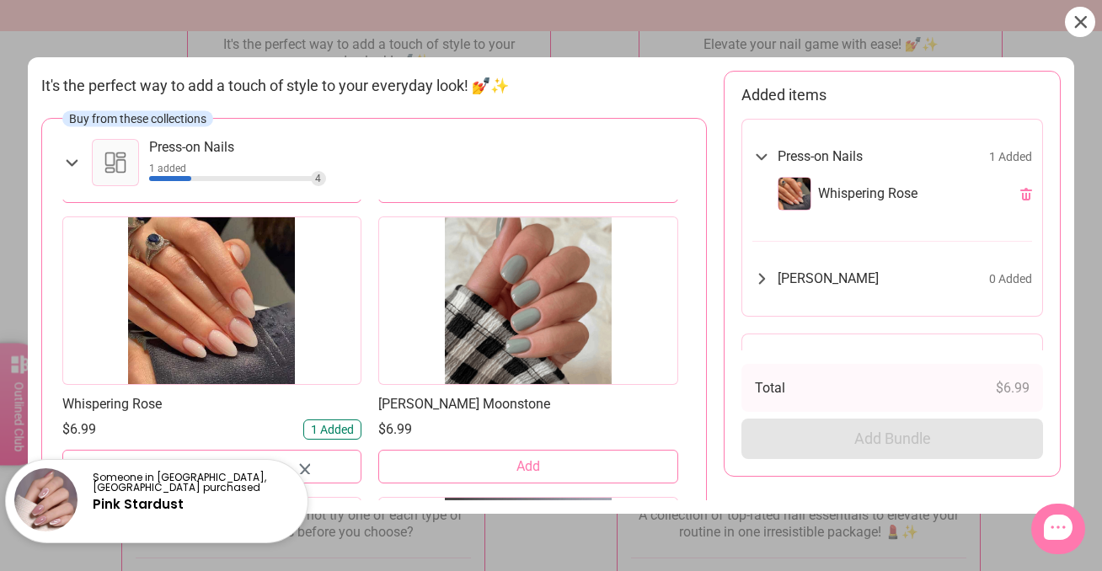
click at [215, 329] on div at bounding box center [211, 301] width 299 height 168
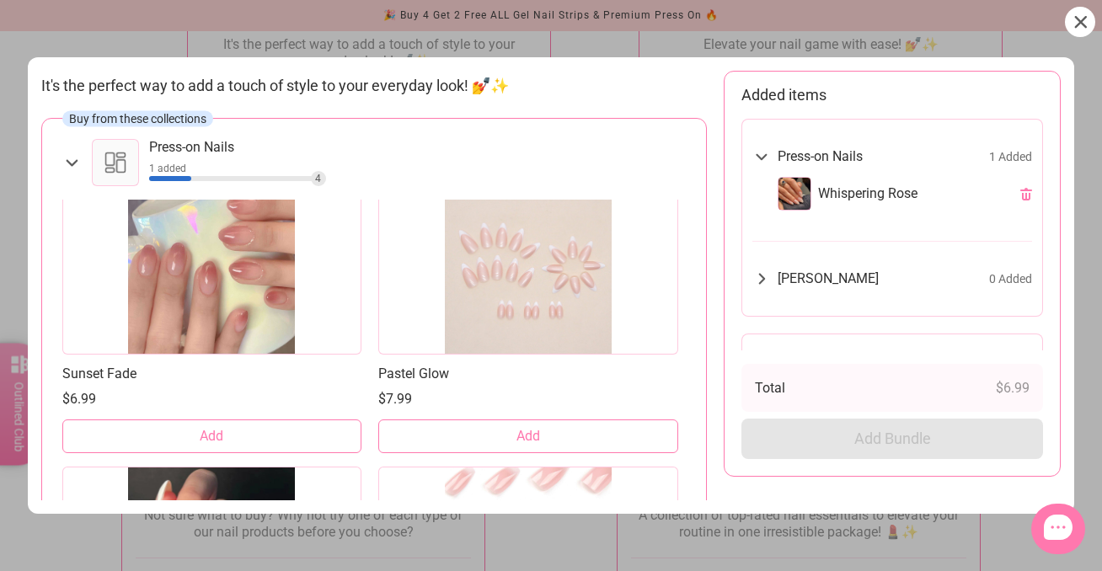
scroll to position [2821, 0]
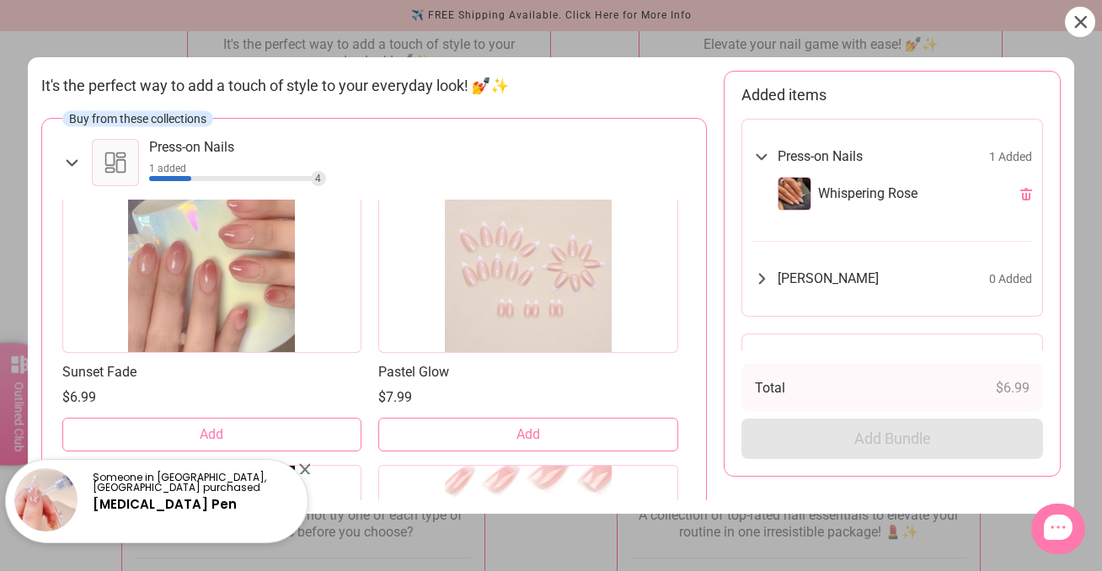
click at [514, 309] on div at bounding box center [527, 269] width 299 height 168
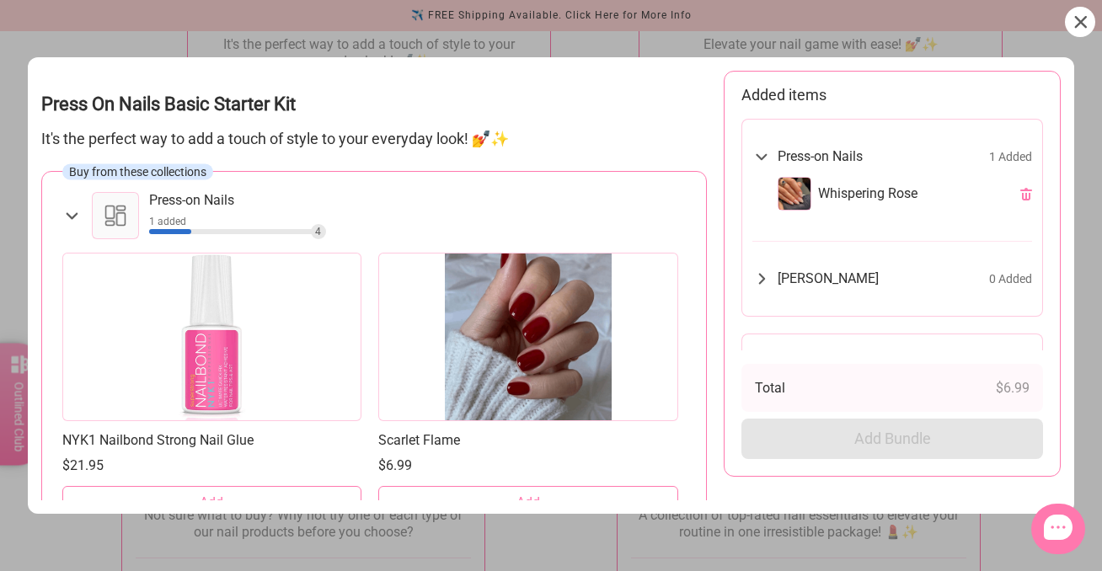
scroll to position [0, 0]
click at [800, 274] on span "[PERSON_NAME]" at bounding box center [828, 278] width 101 height 17
click at [796, 316] on icon at bounding box center [795, 316] width 16 height 16
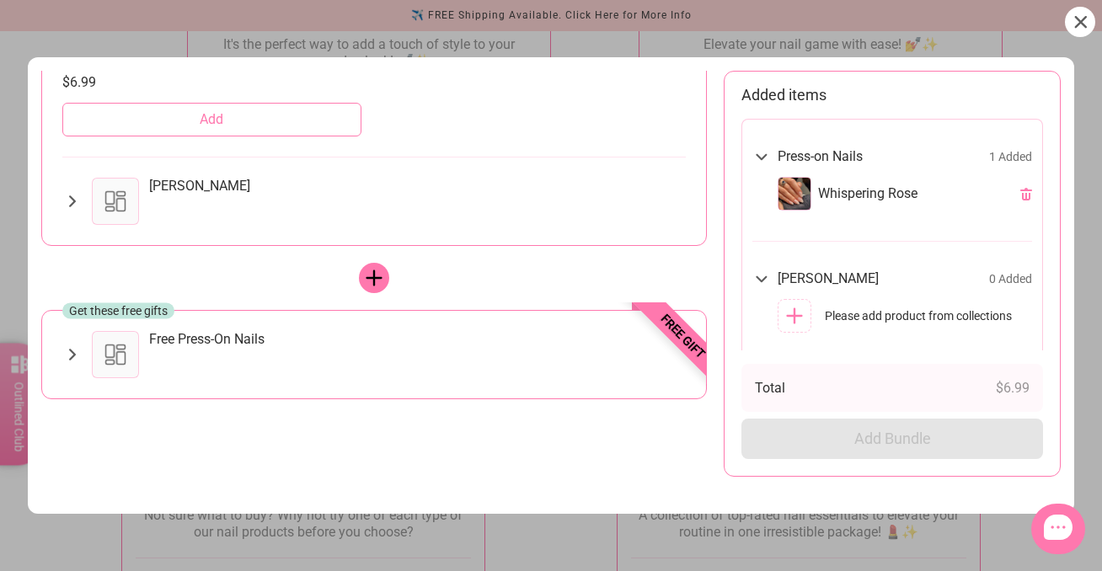
scroll to position [681, 0]
click at [72, 200] on icon at bounding box center [72, 201] width 7 height 12
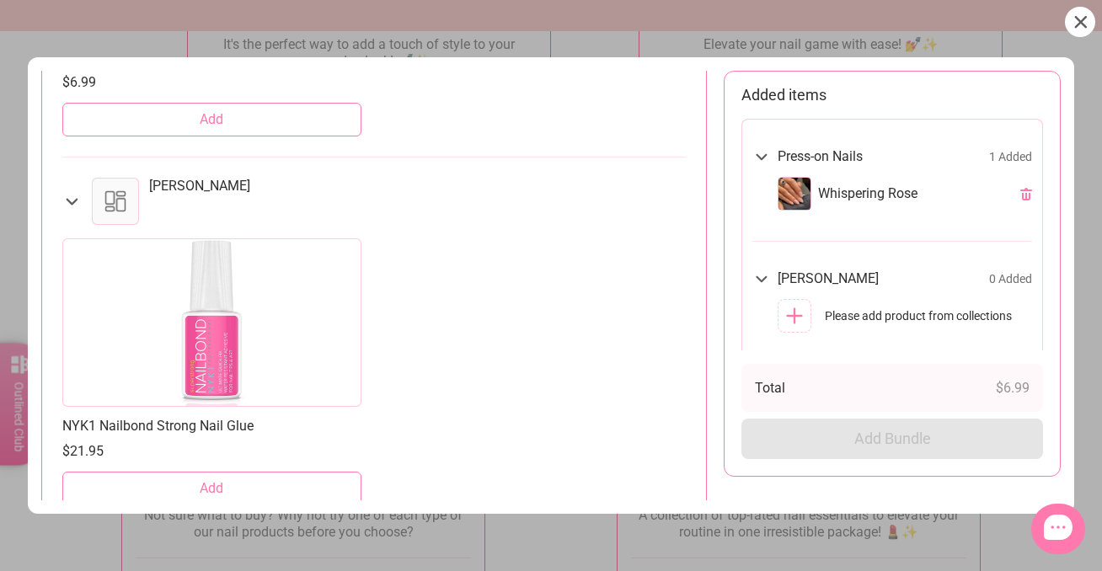
click at [213, 488] on span "Add" at bounding box center [212, 488] width 24 height 19
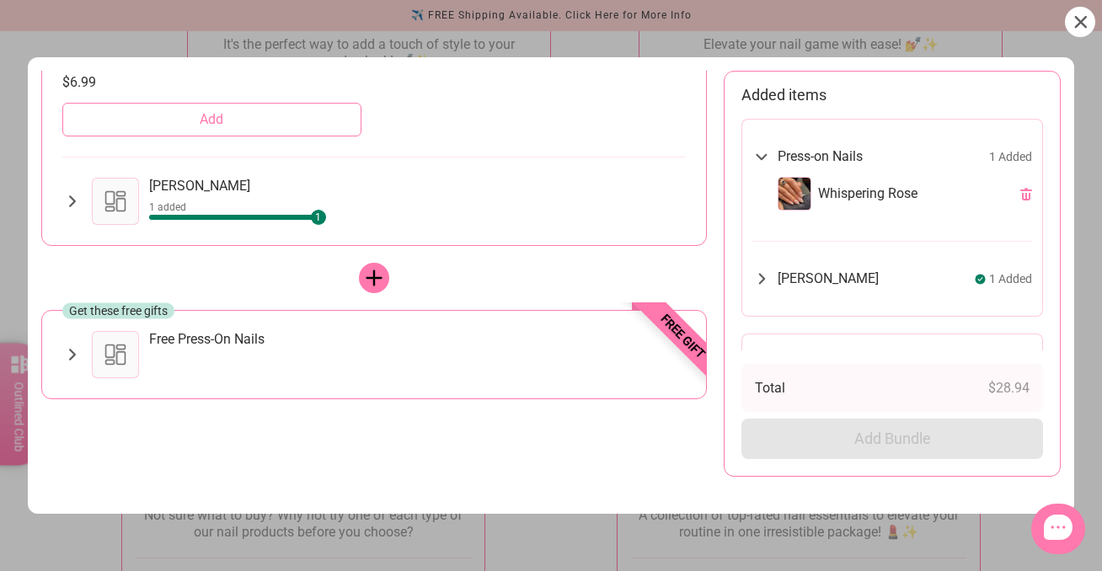
scroll to position [680, 0]
click at [74, 354] on icon at bounding box center [72, 356] width 7 height 12
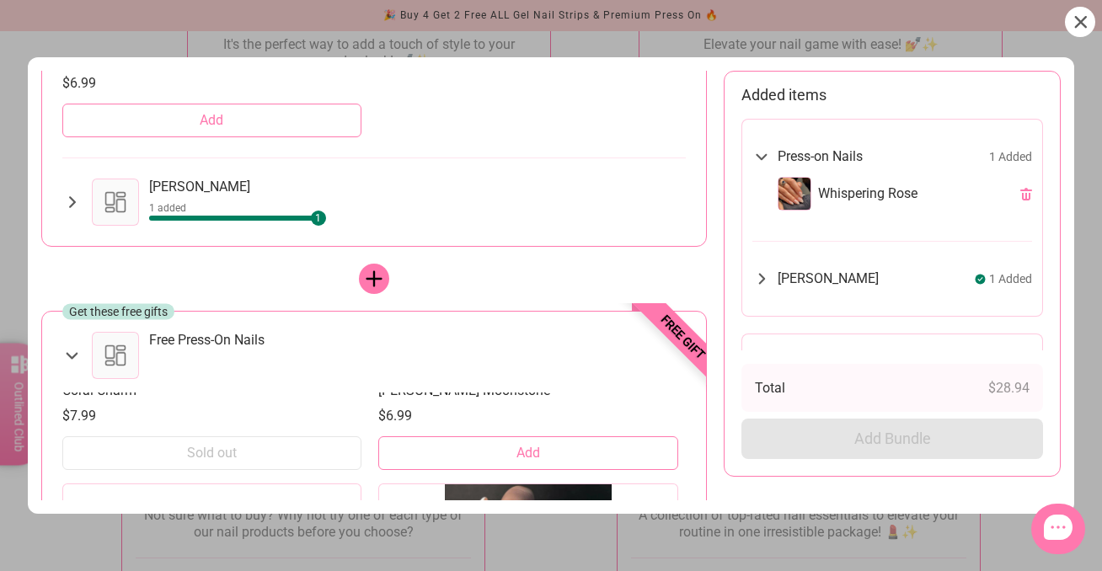
scroll to position [2153, 0]
click at [531, 452] on span "Add" at bounding box center [528, 454] width 24 height 19
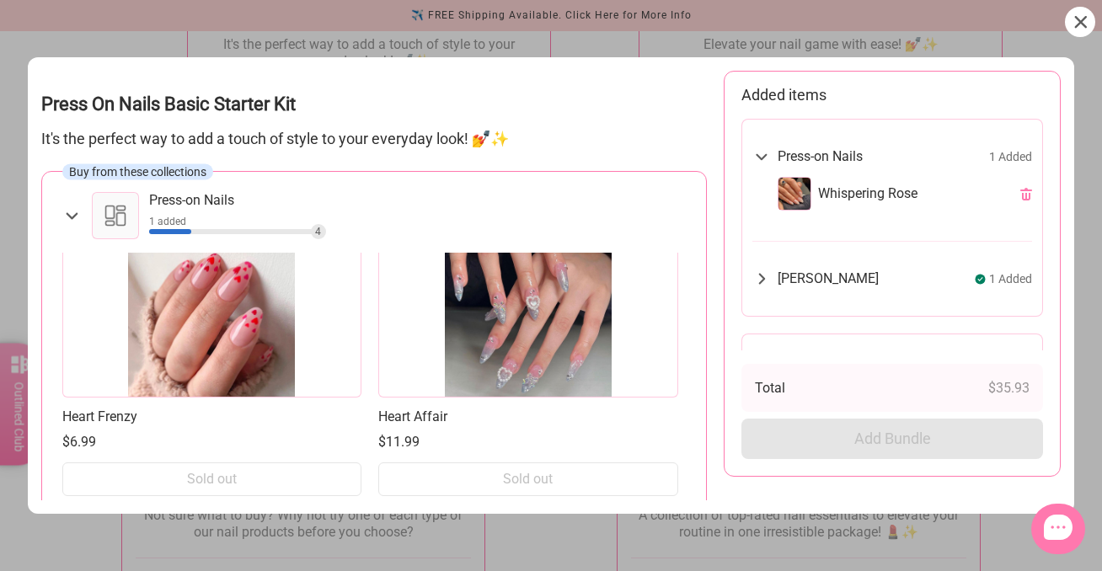
scroll to position [19381, 0]
click at [869, 450] on div "Add Bundle" at bounding box center [892, 439] width 302 height 40
click at [1078, 19] on icon at bounding box center [1080, 22] width 12 height 12
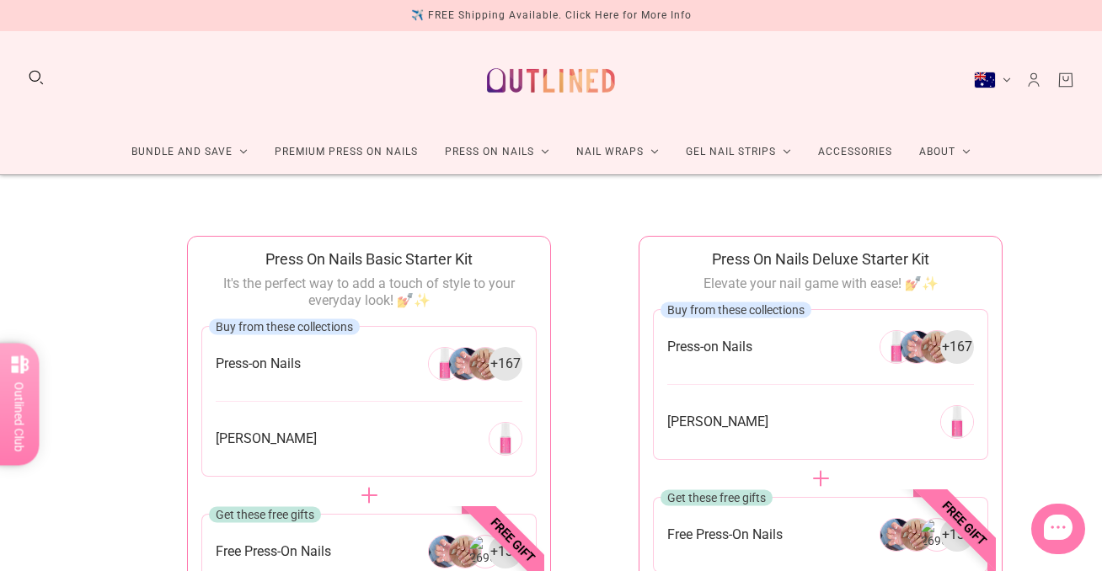
scroll to position [0, 0]
click at [1060, 82] on icon "Cart" at bounding box center [1065, 80] width 13 height 13
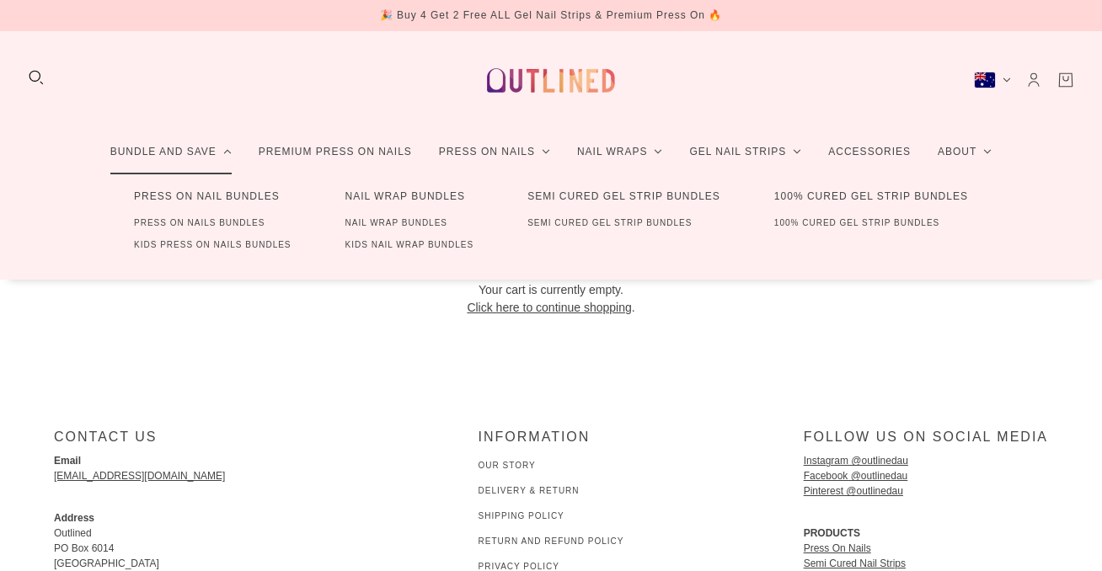
click at [191, 151] on link "Bundle and Save" at bounding box center [171, 152] width 148 height 45
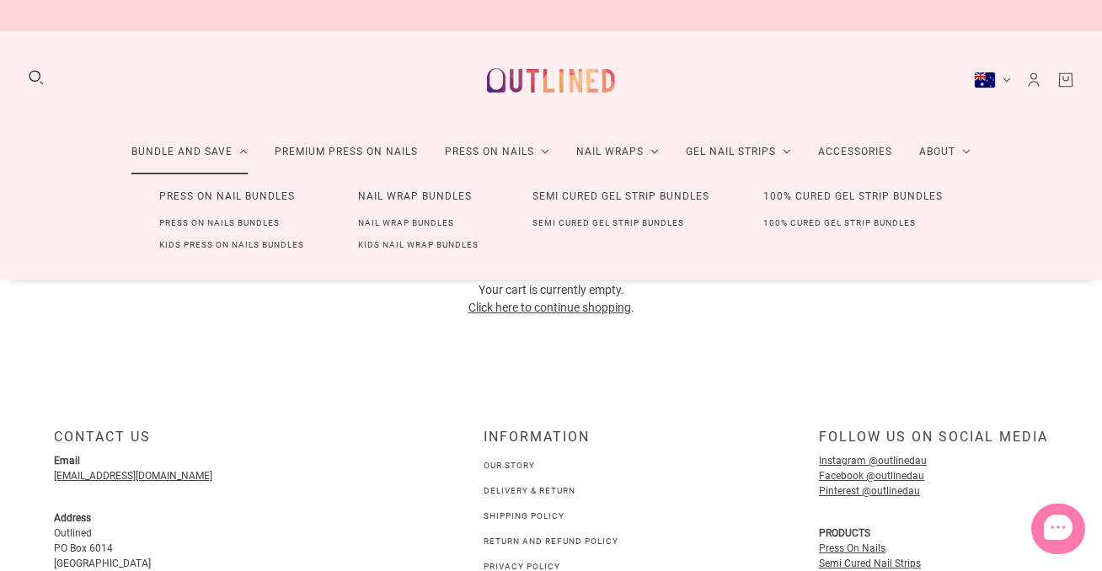
click at [191, 223] on link "Press On Nails Bundles" at bounding box center [219, 223] width 174 height 22
